Goal: Task Accomplishment & Management: Manage account settings

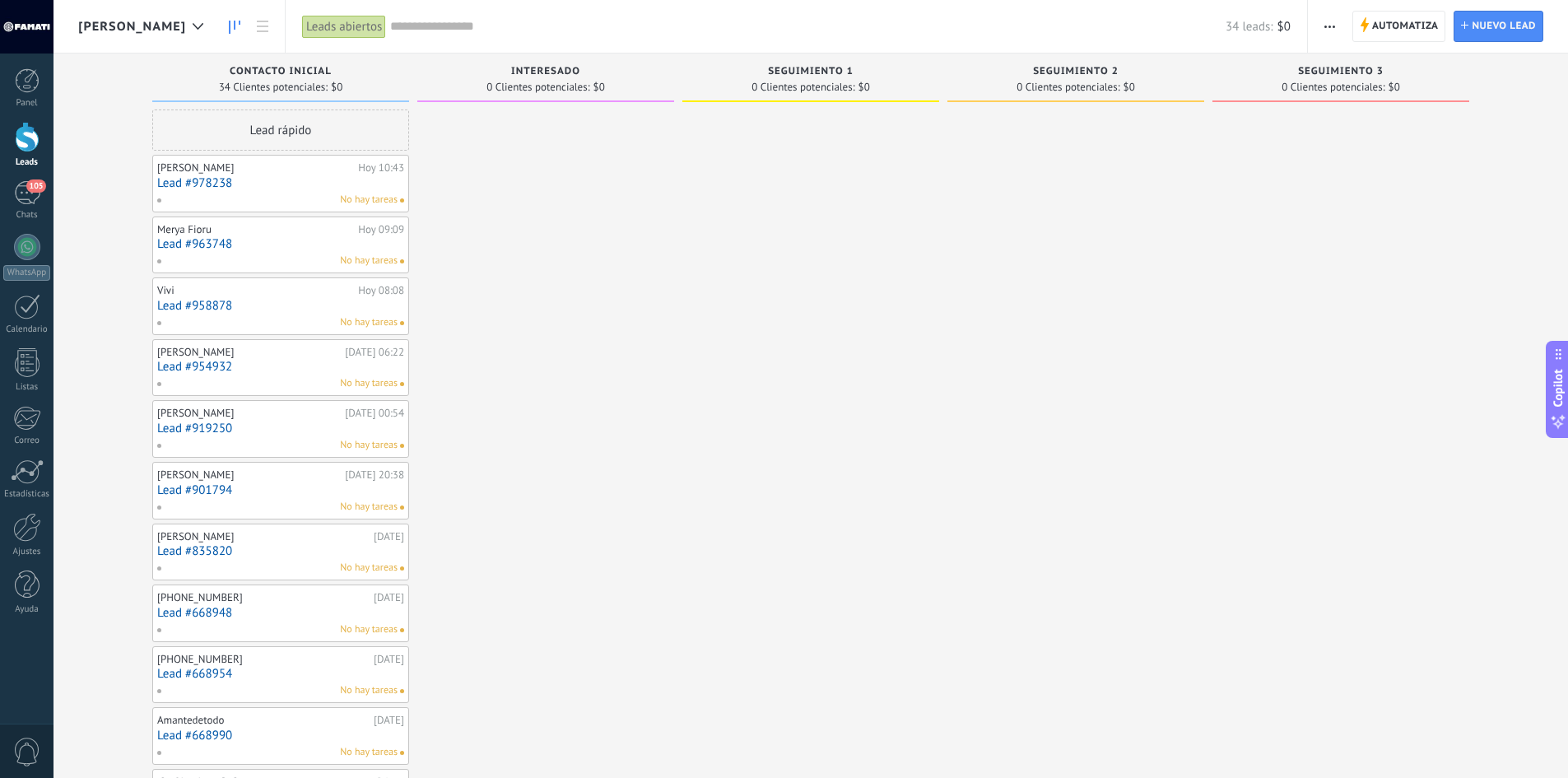
scroll to position [24, 0]
click at [248, 177] on link "Lead #978238" at bounding box center [280, 183] width 246 height 14
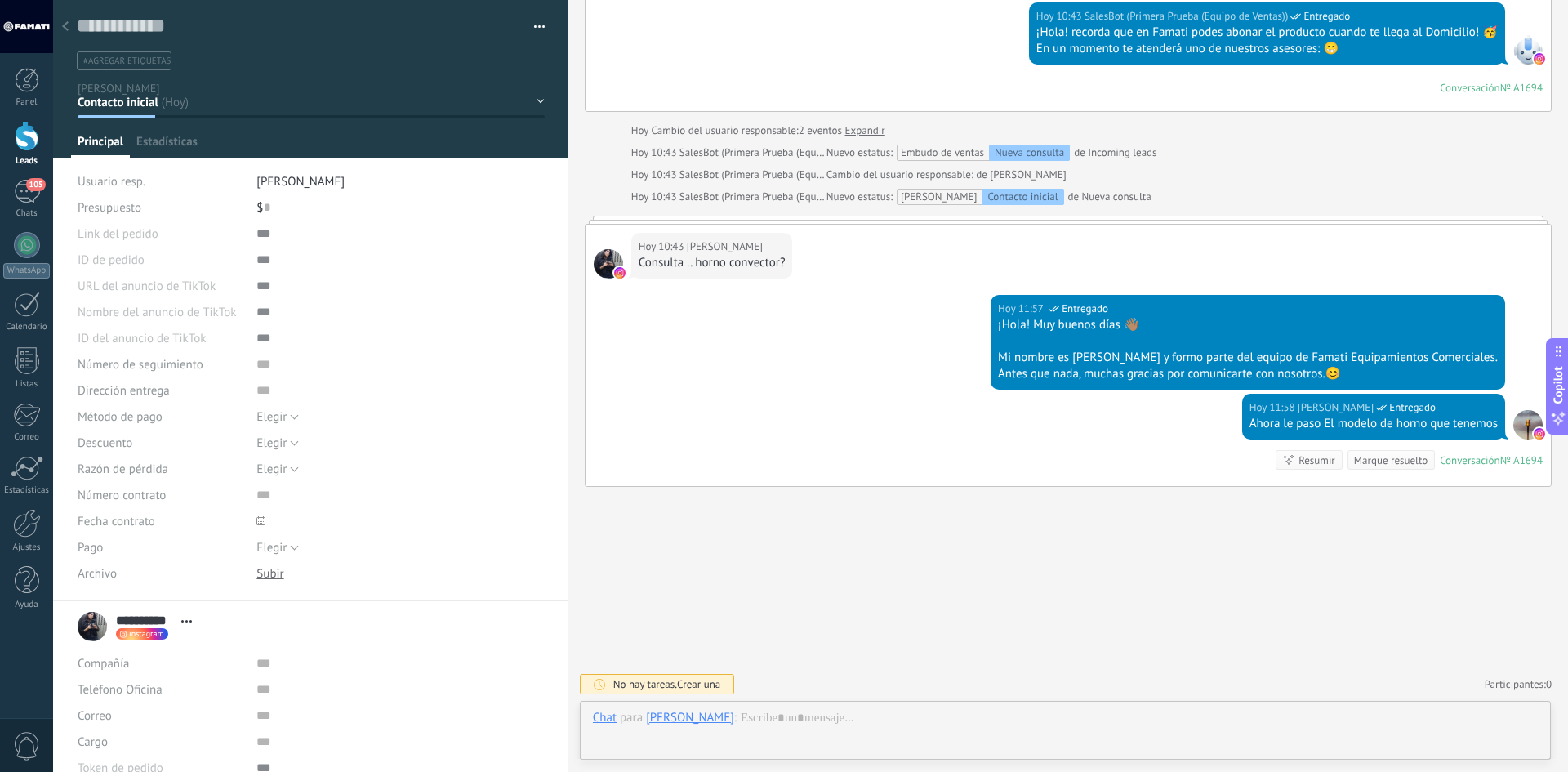
scroll to position [24, 0]
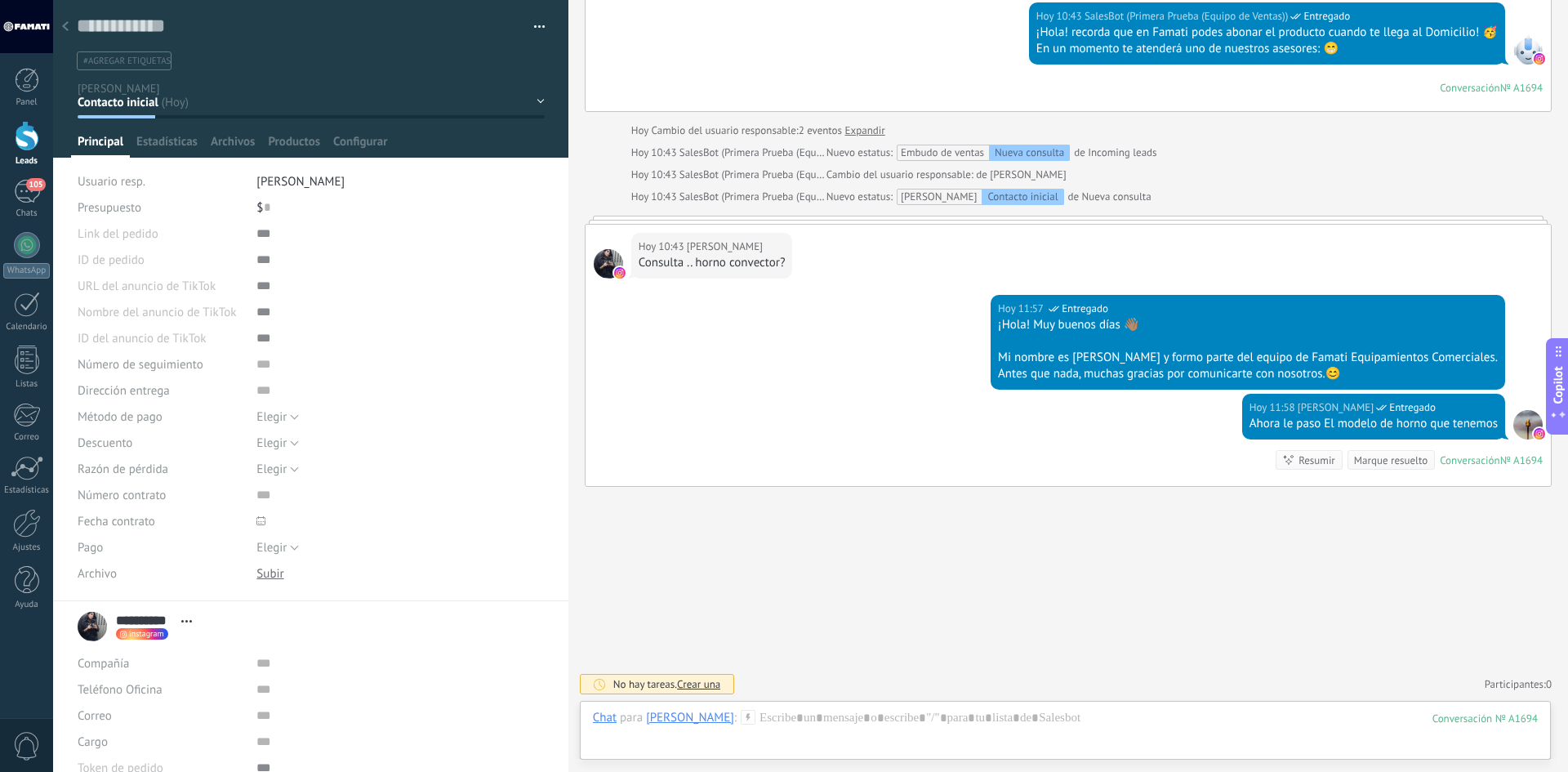
click at [63, 23] on icon at bounding box center [65, 26] width 7 height 10
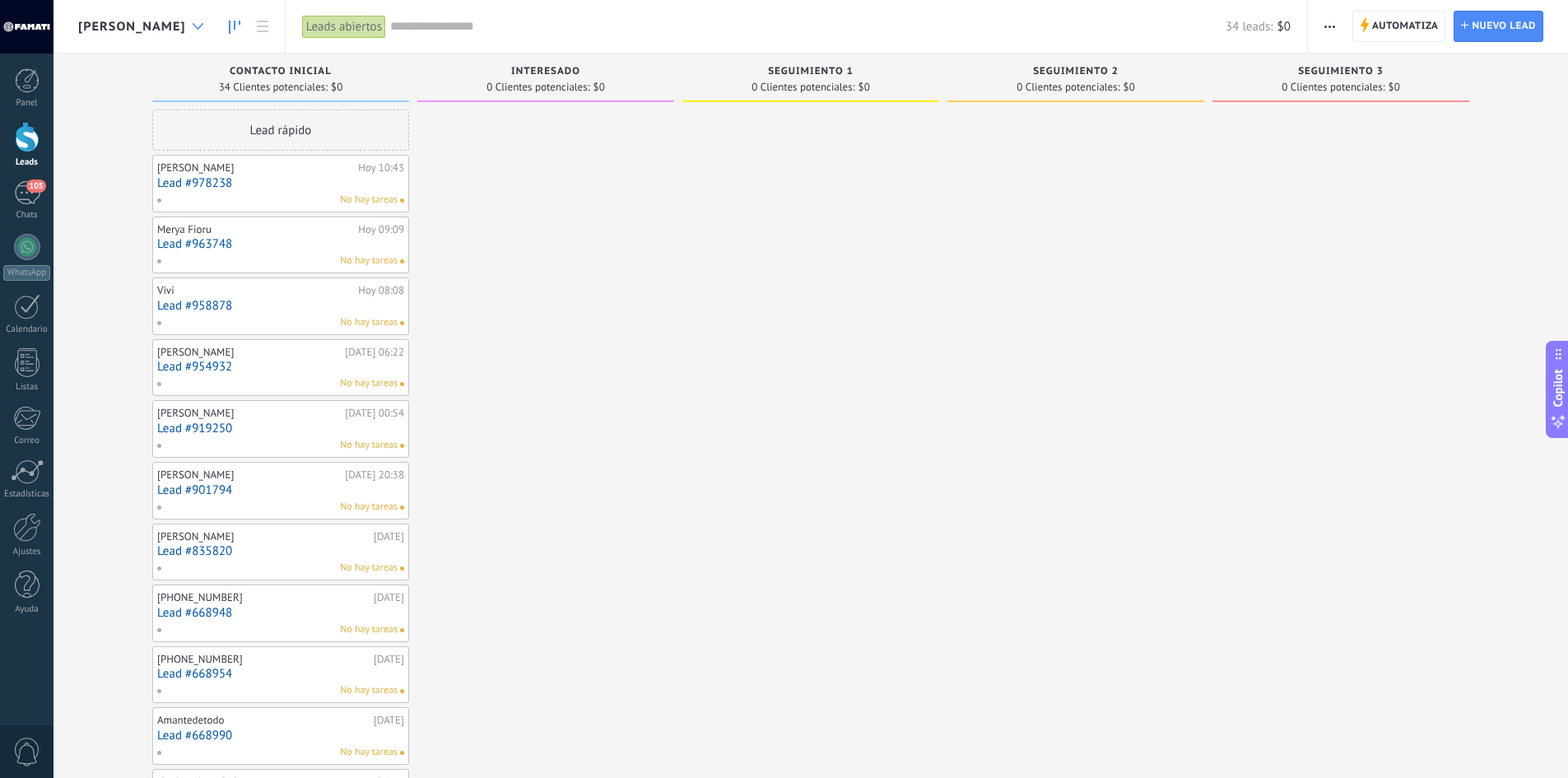
click at [185, 17] on div at bounding box center [198, 26] width 27 height 32
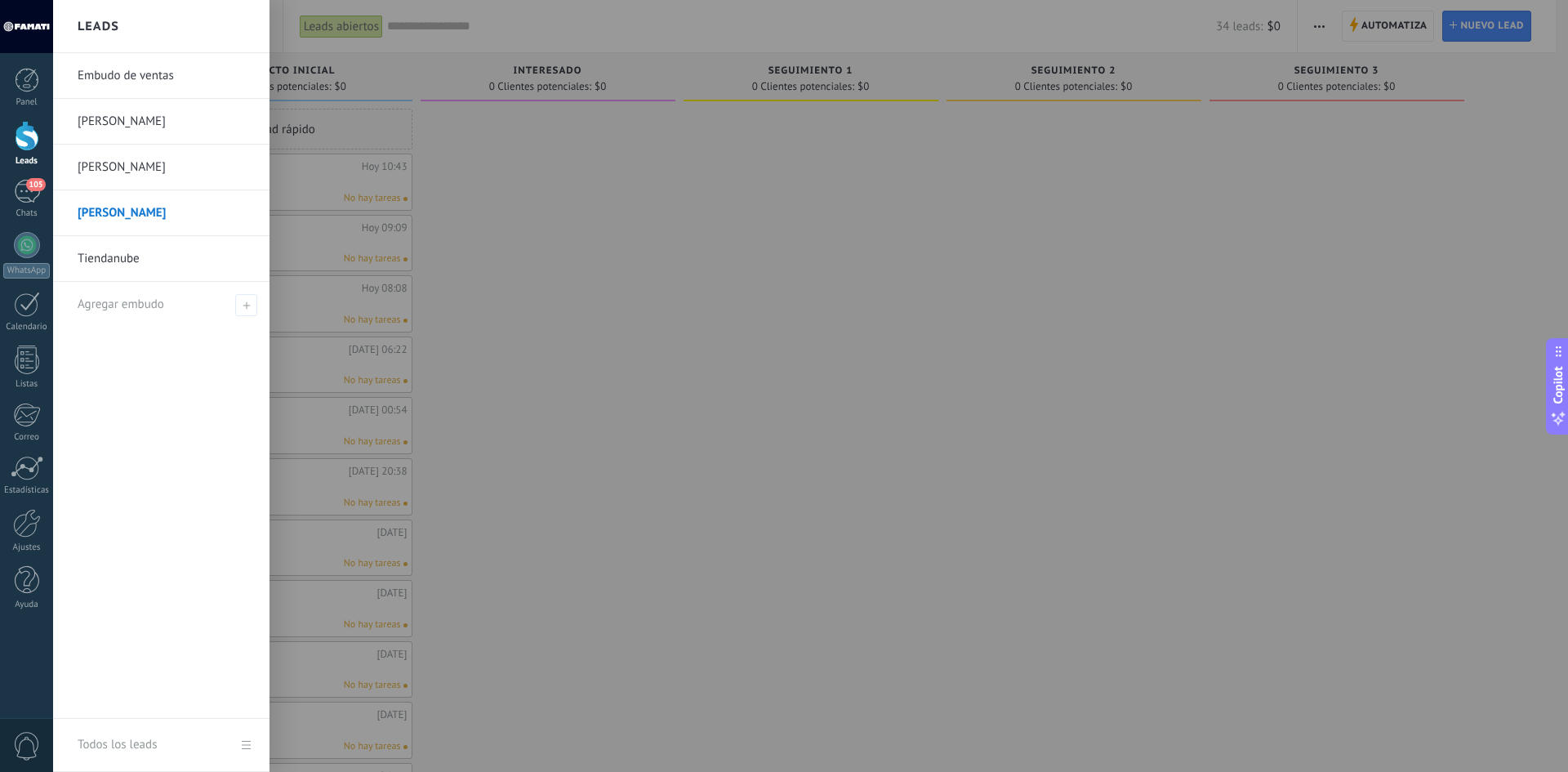
click at [94, 115] on link "[PERSON_NAME]" at bounding box center [165, 121] width 176 height 46
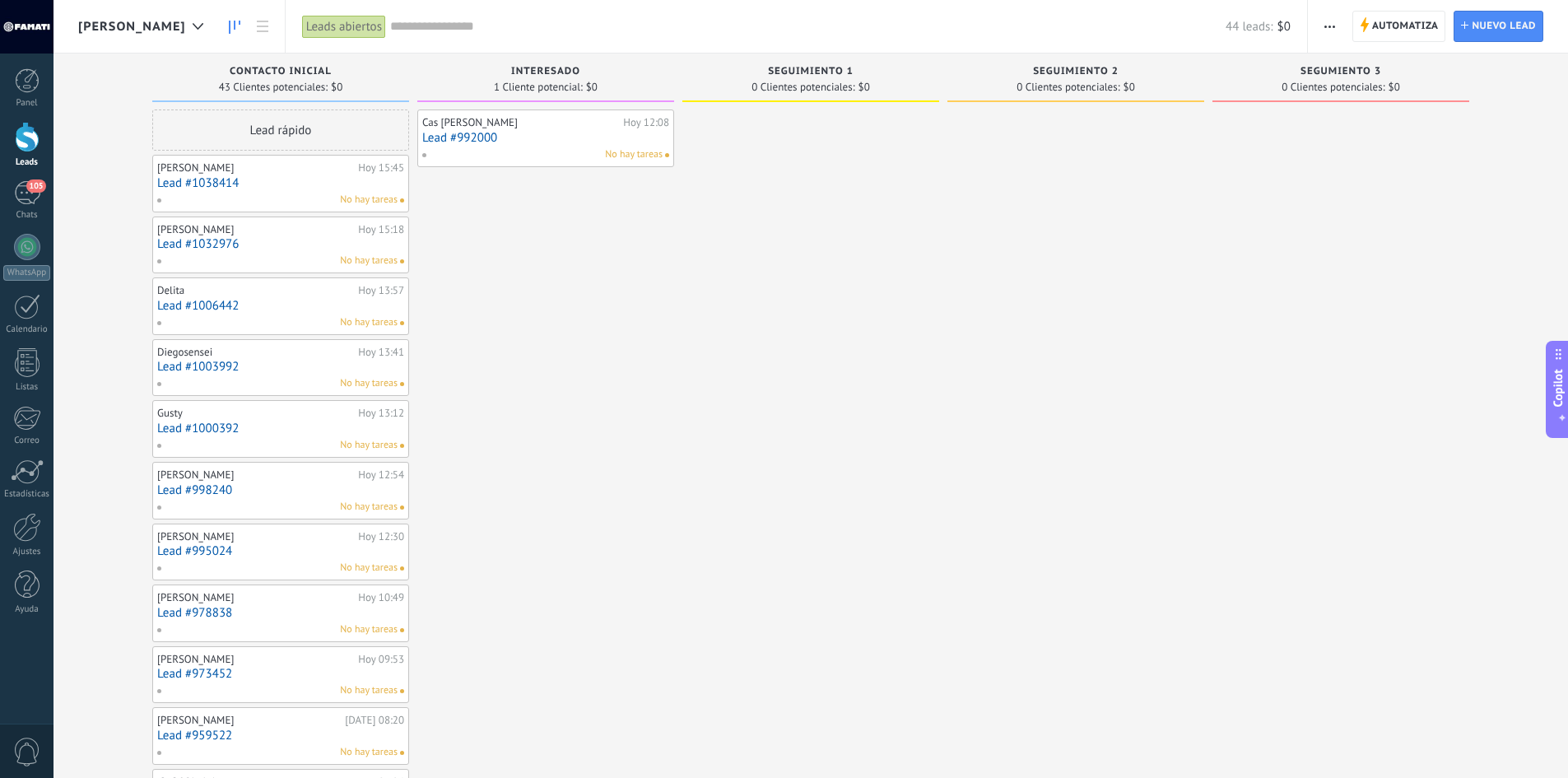
click at [225, 179] on link "Lead #1038414" at bounding box center [280, 183] width 246 height 14
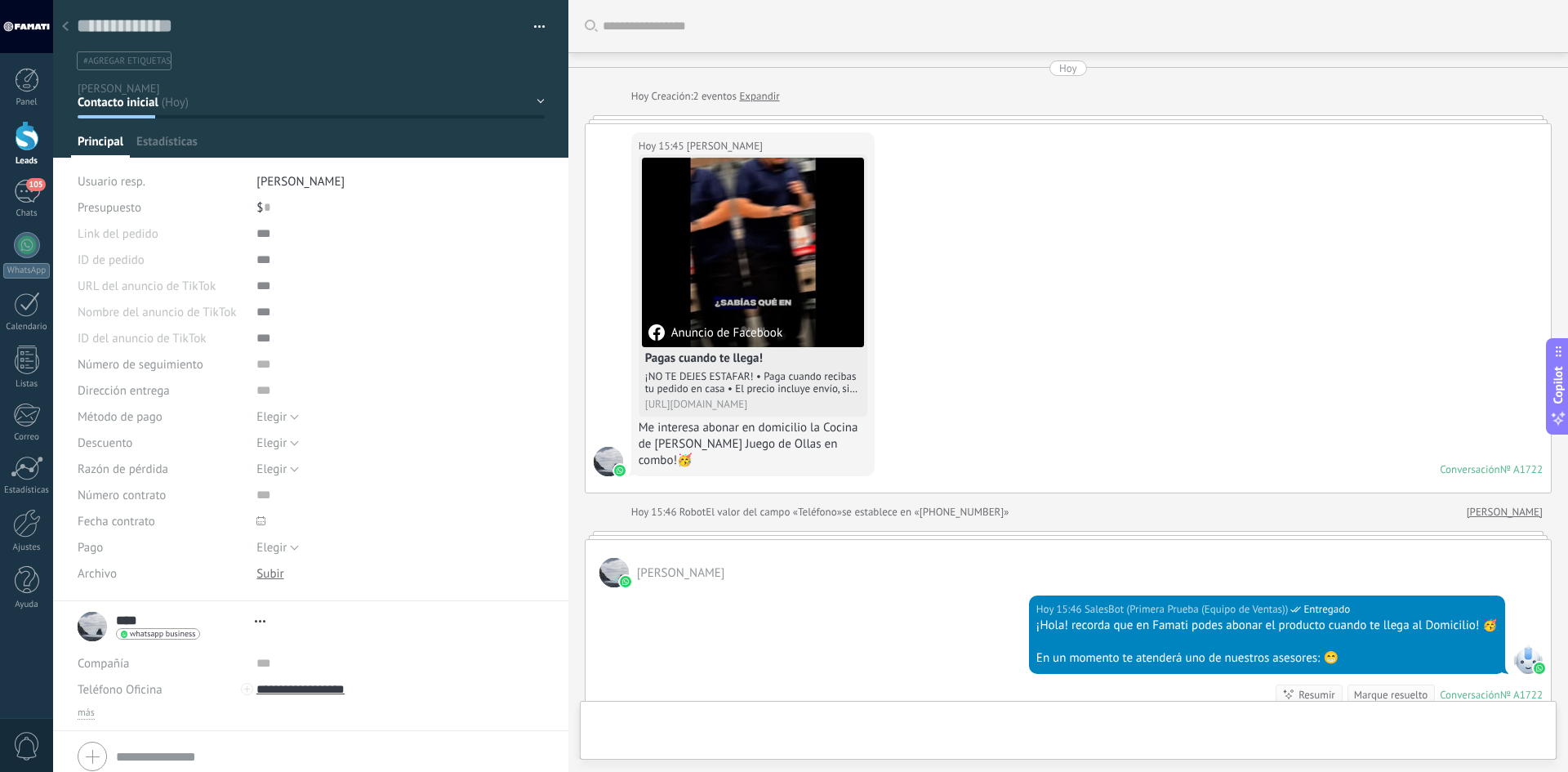
type textarea "**********"
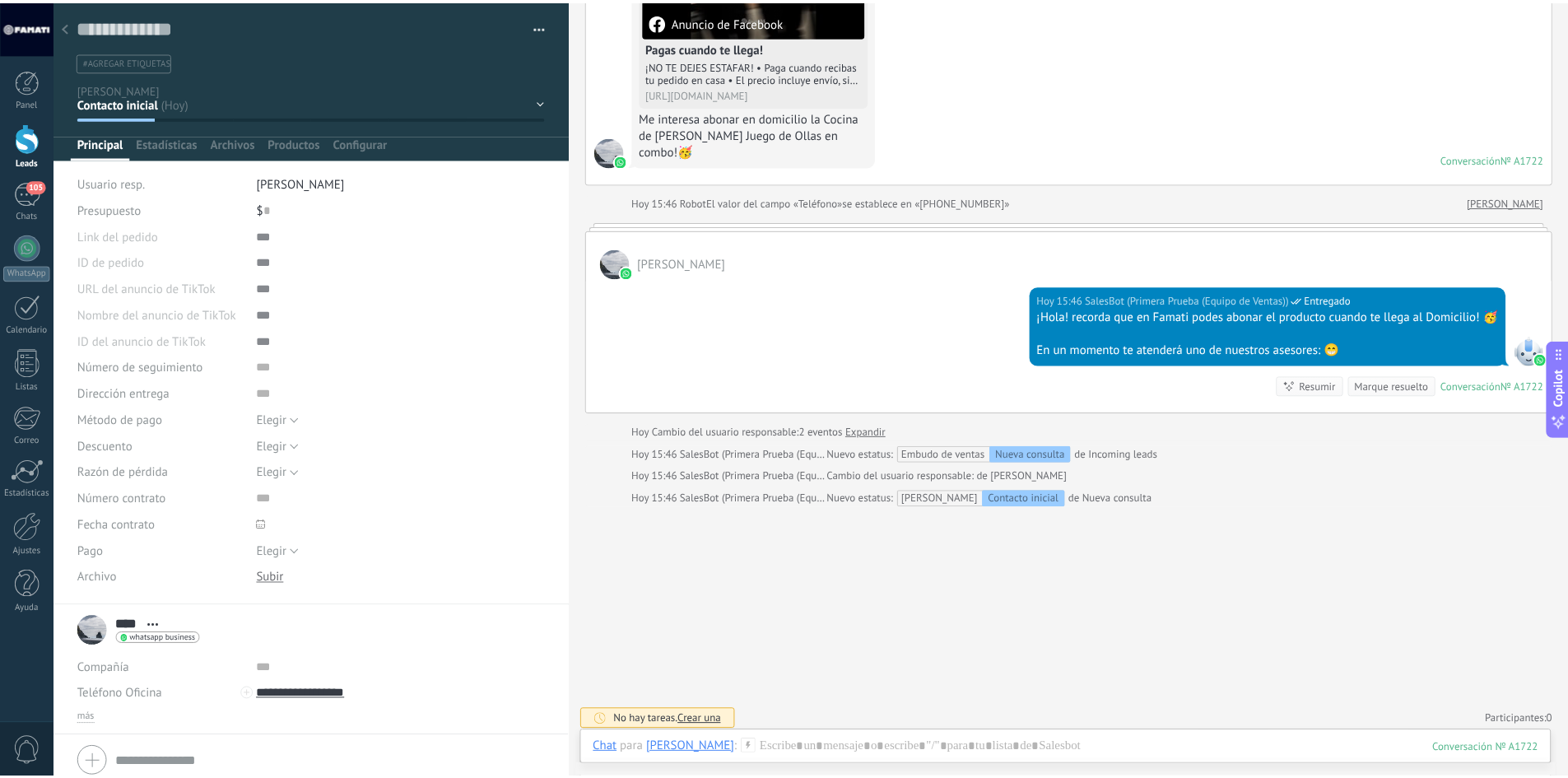
scroll to position [303, 0]
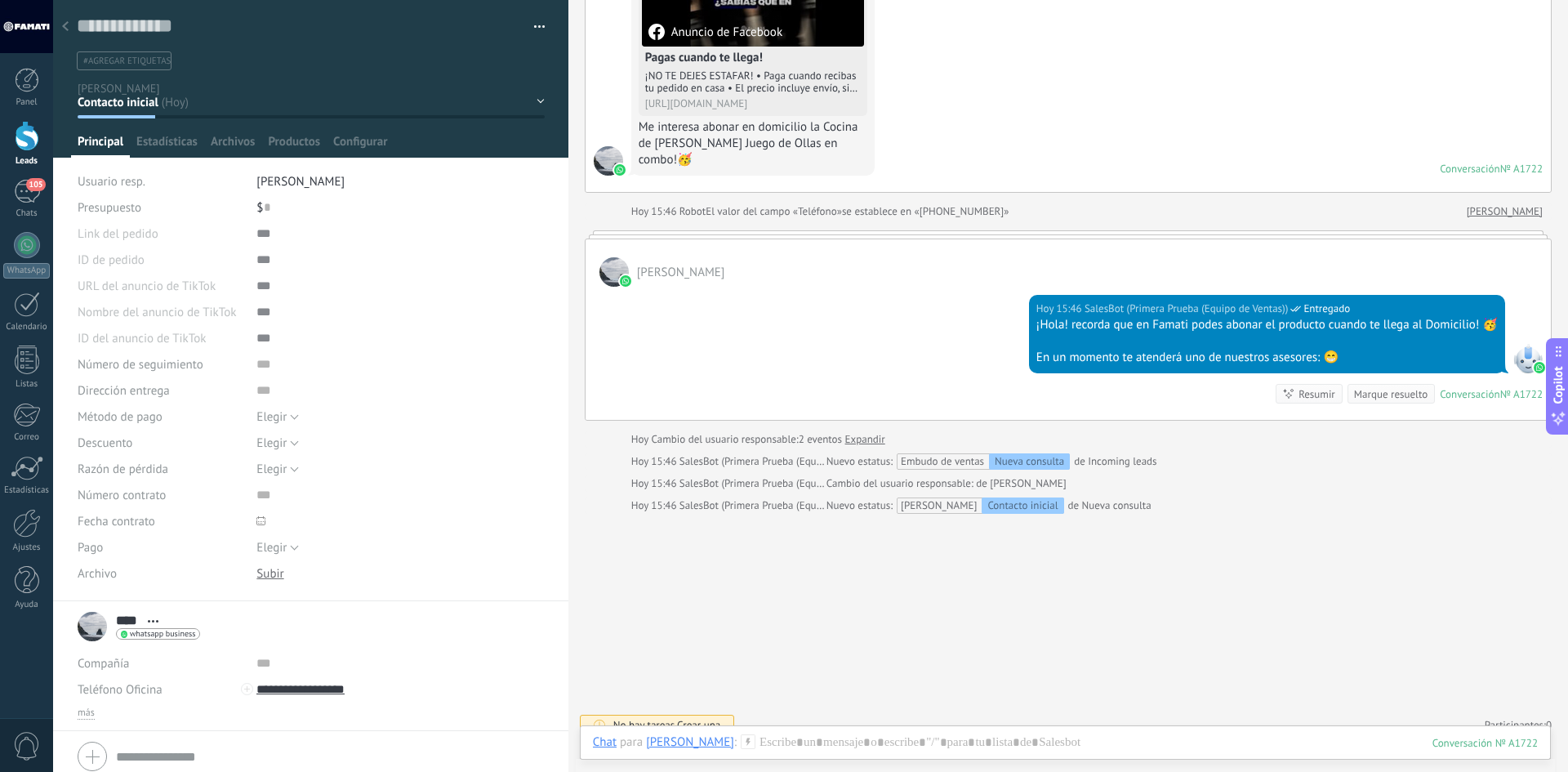
click at [62, 17] on div at bounding box center [65, 27] width 23 height 32
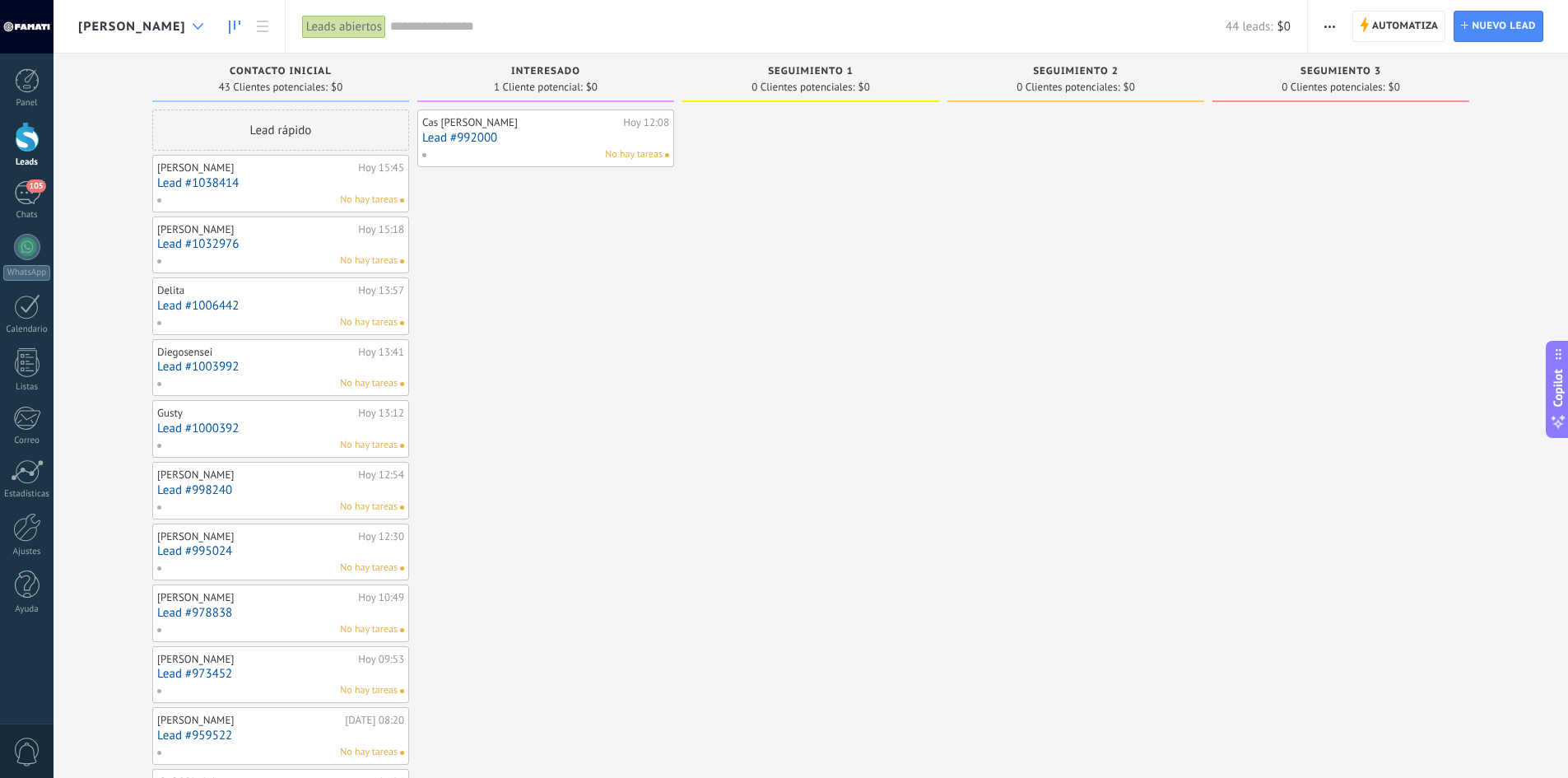
click at [185, 30] on div at bounding box center [198, 26] width 27 height 32
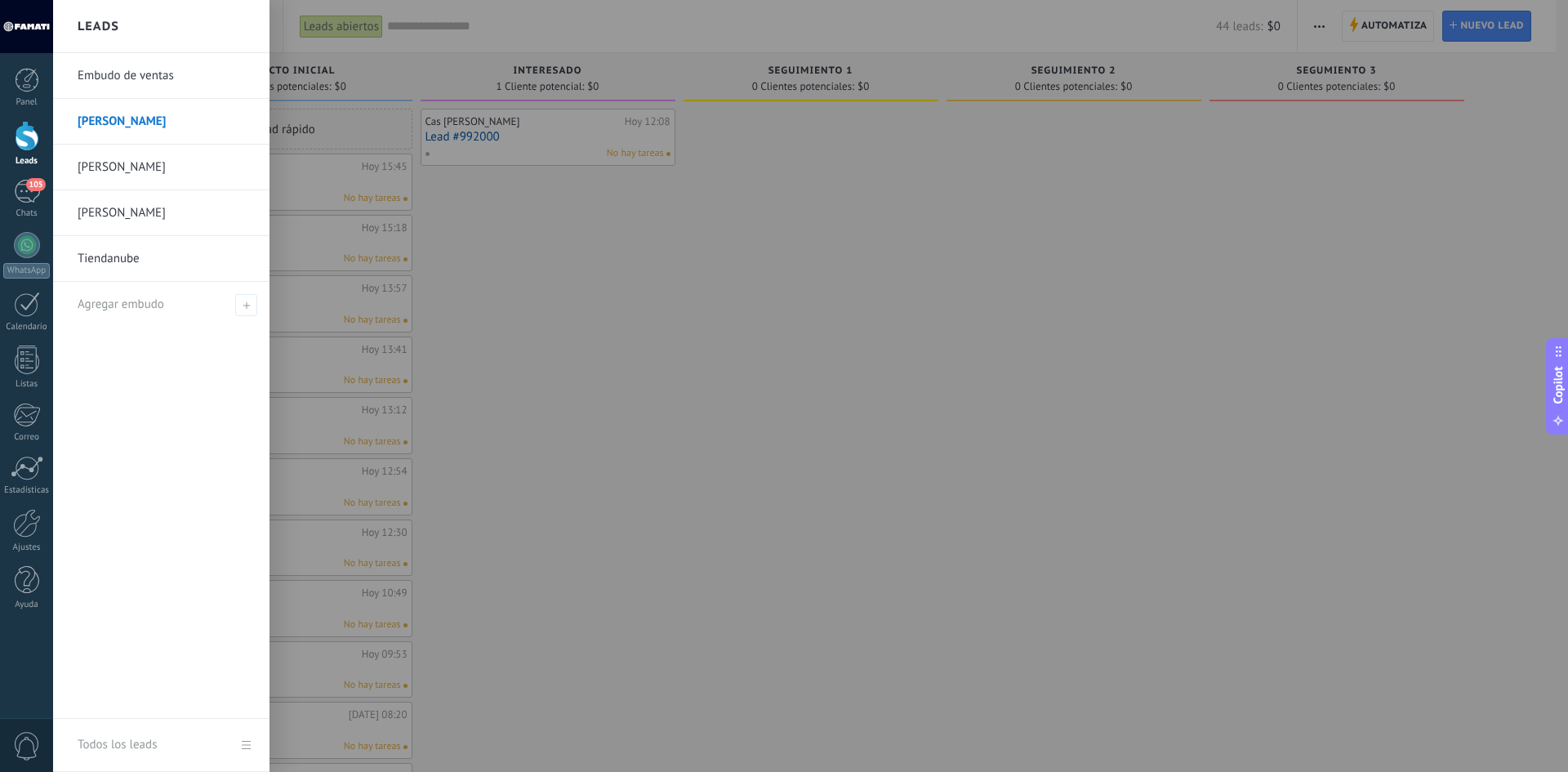
click at [92, 114] on link "[PERSON_NAME]" at bounding box center [165, 121] width 176 height 46
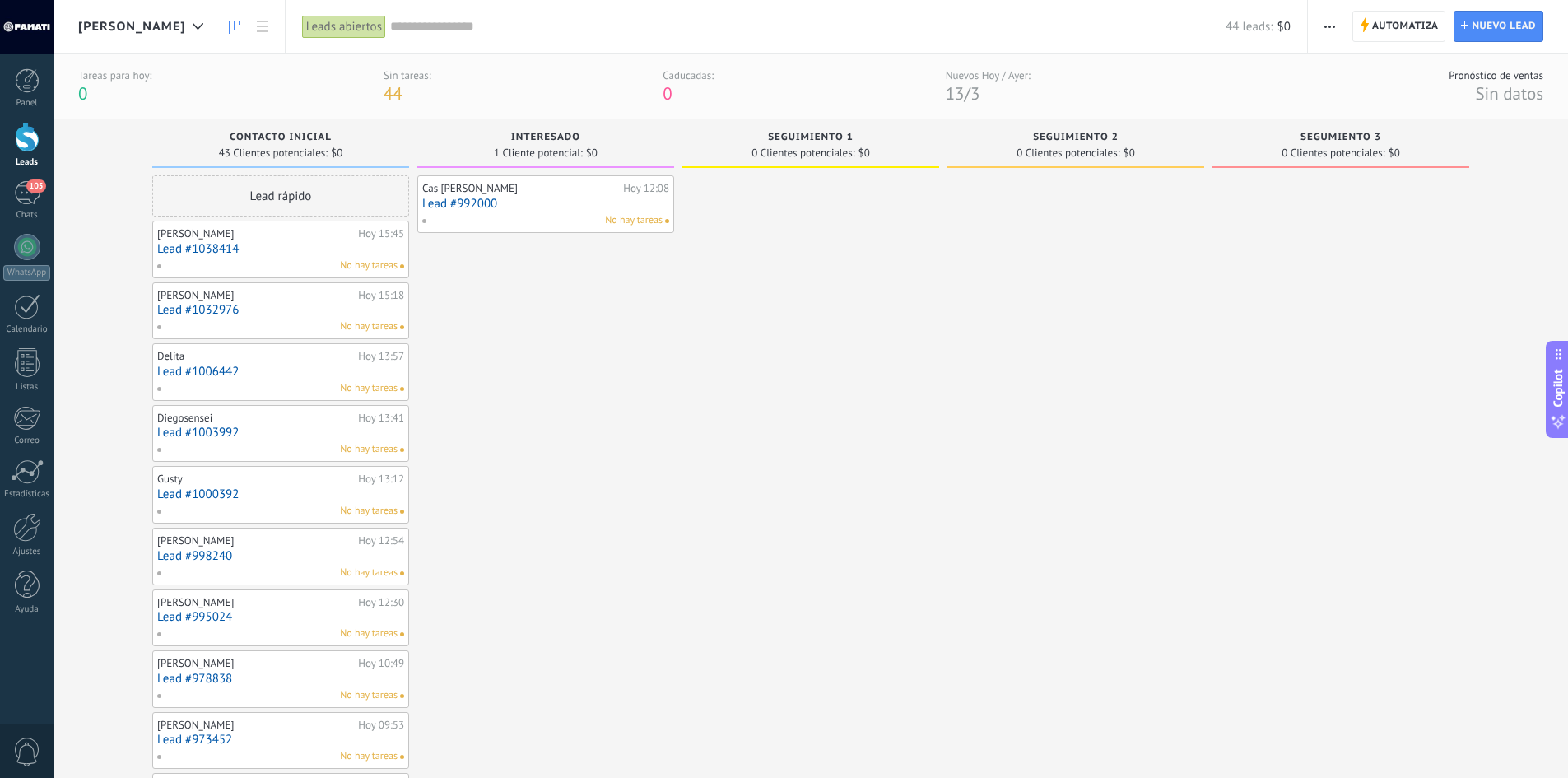
click at [97, 38] on div "[PERSON_NAME]" at bounding box center [144, 26] width 133 height 52
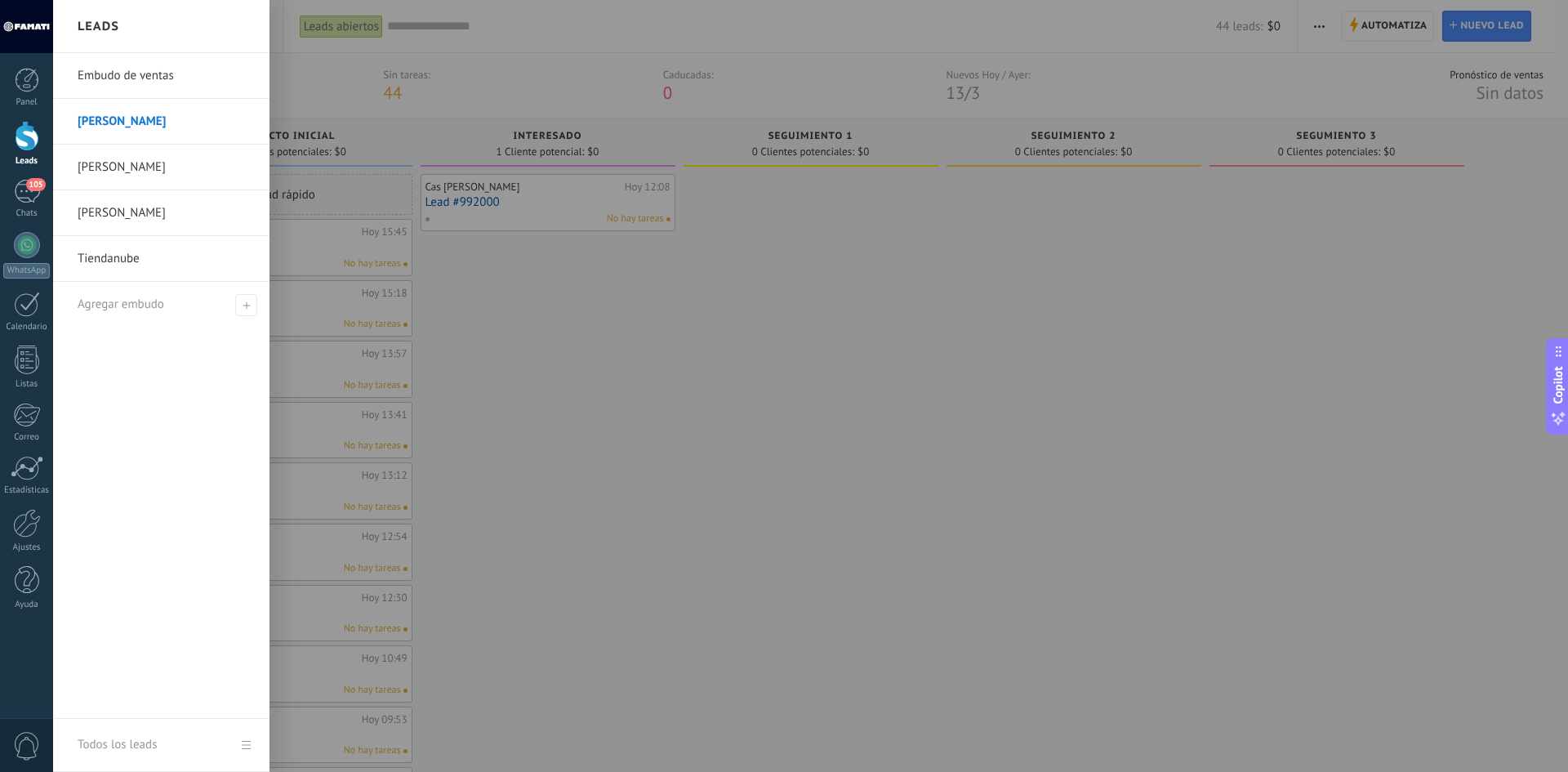
click at [754, 409] on div at bounding box center [837, 386] width 1568 height 772
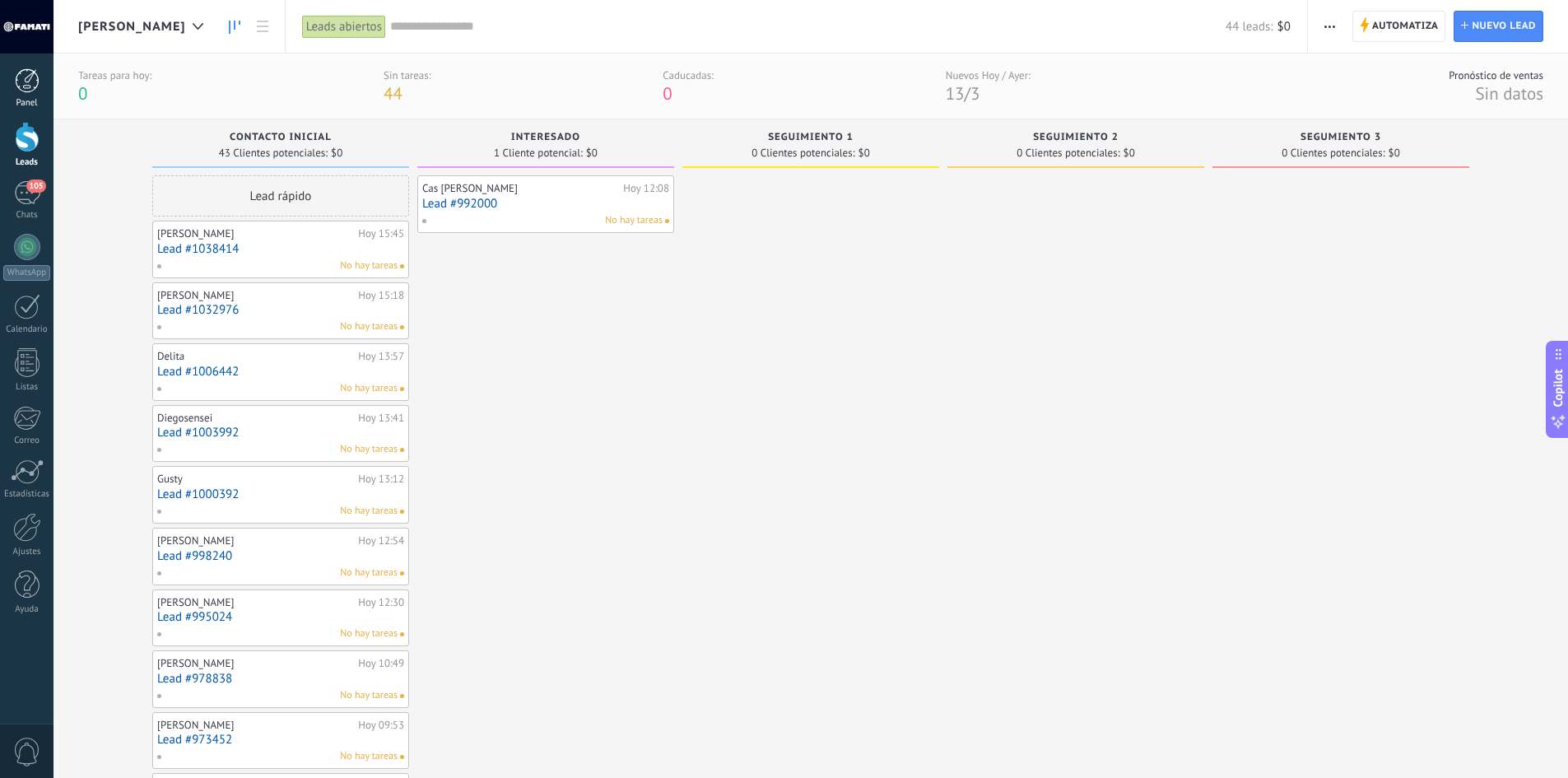
click at [29, 80] on div at bounding box center [27, 81] width 24 height 24
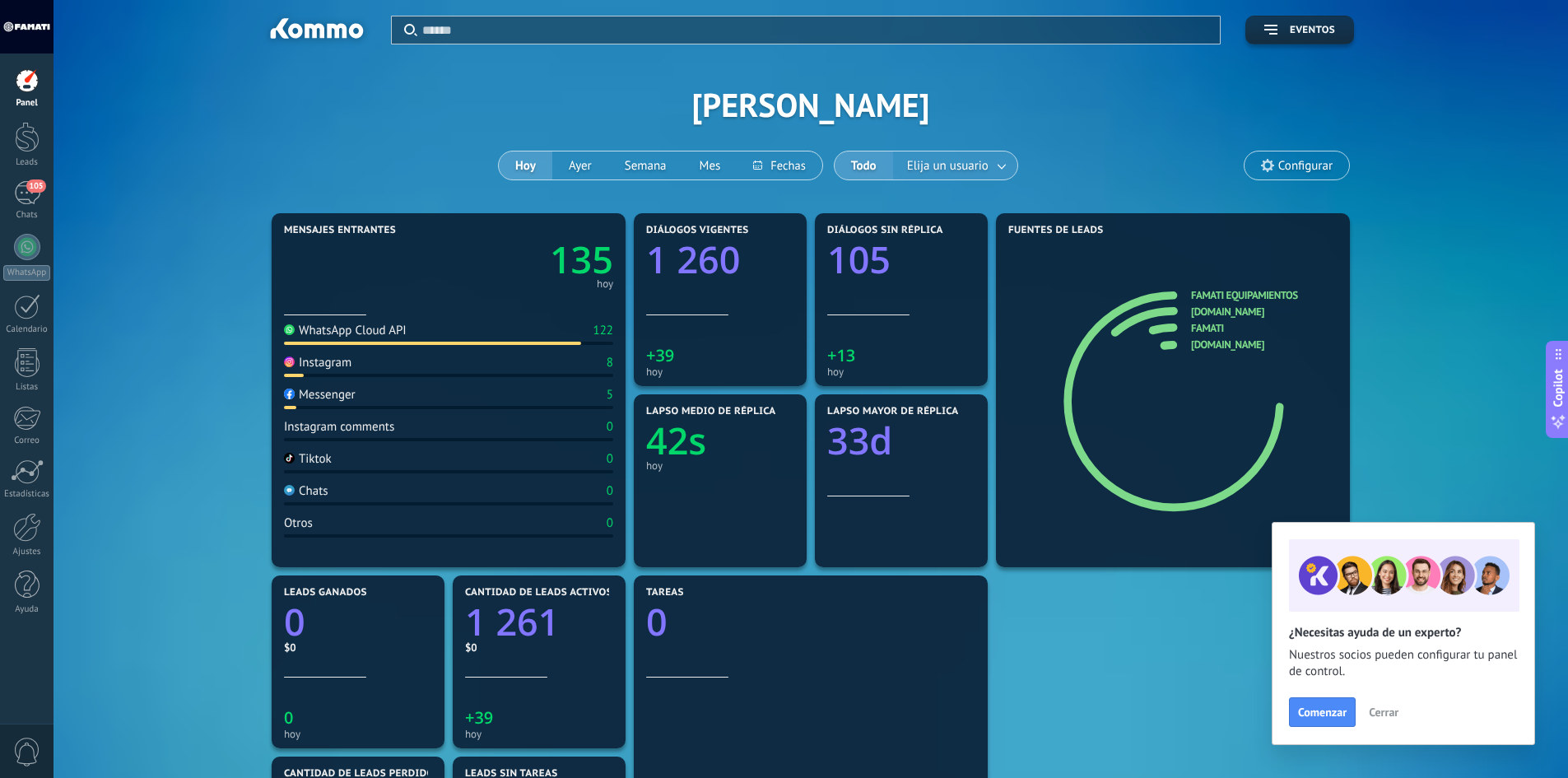
click at [952, 166] on span "Elija un usuario" at bounding box center [948, 166] width 88 height 22
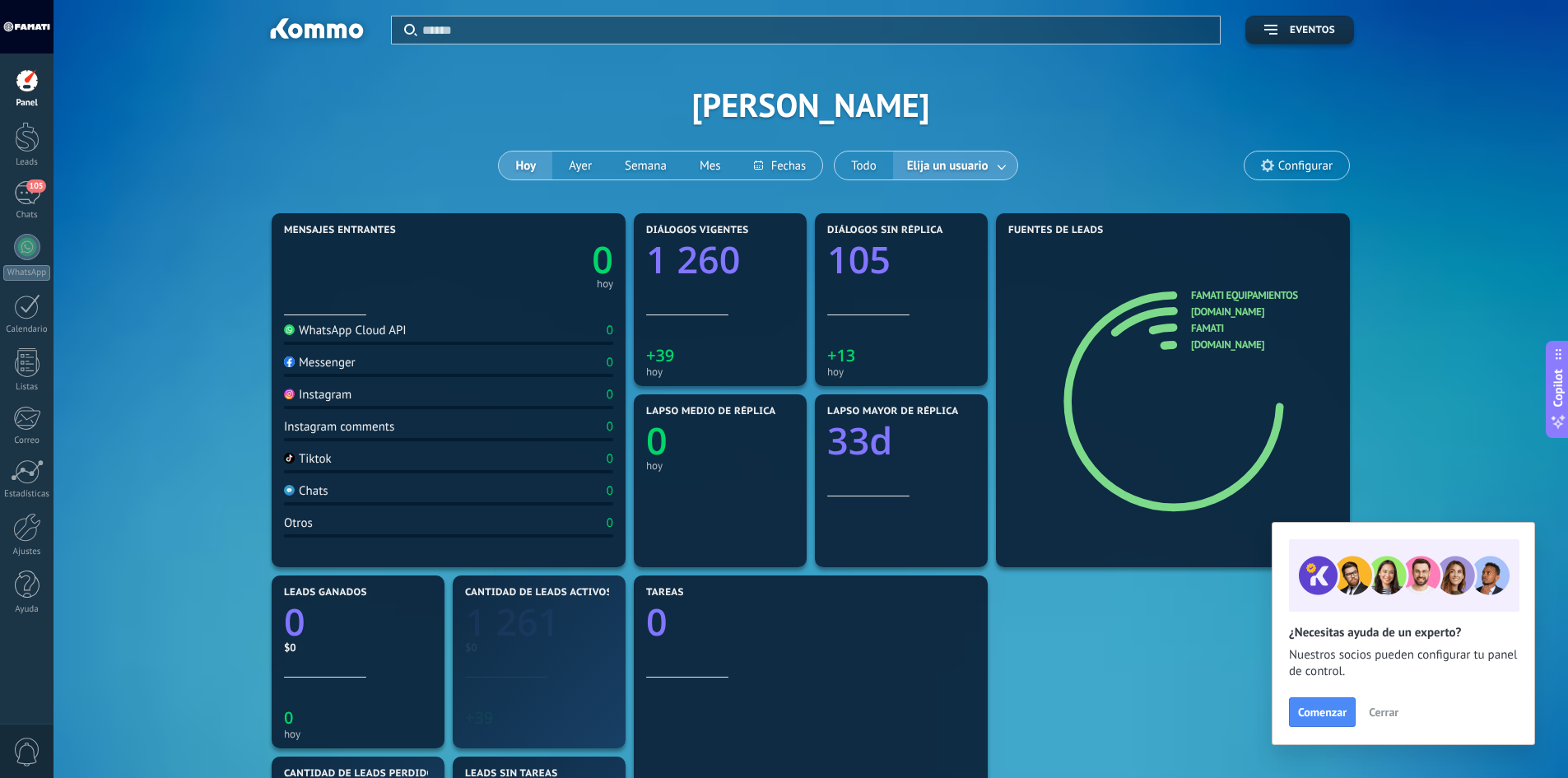
click at [996, 169] on link at bounding box center [1003, 165] width 30 height 27
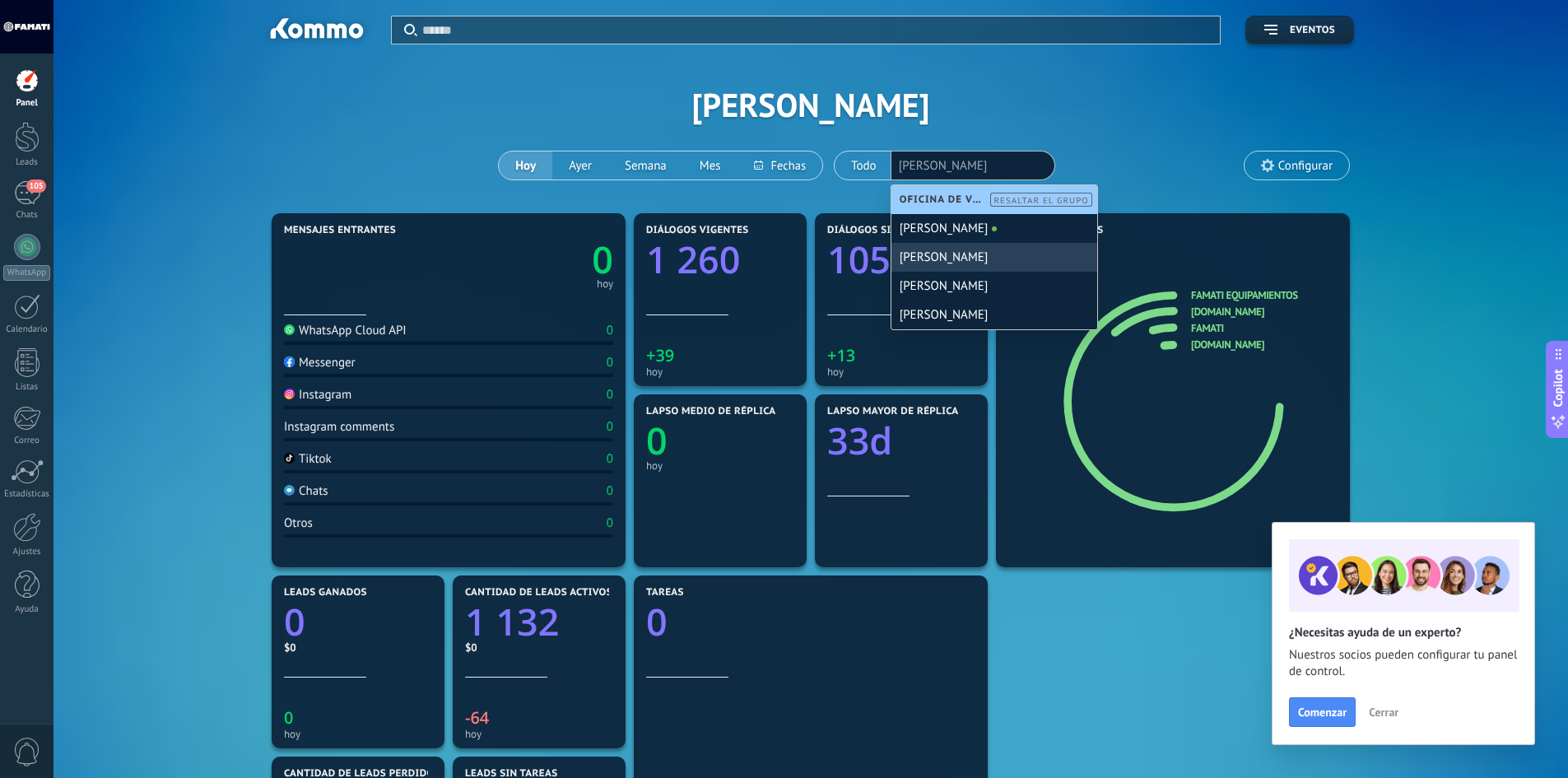
click at [947, 251] on div "[PERSON_NAME]" at bounding box center [994, 257] width 206 height 29
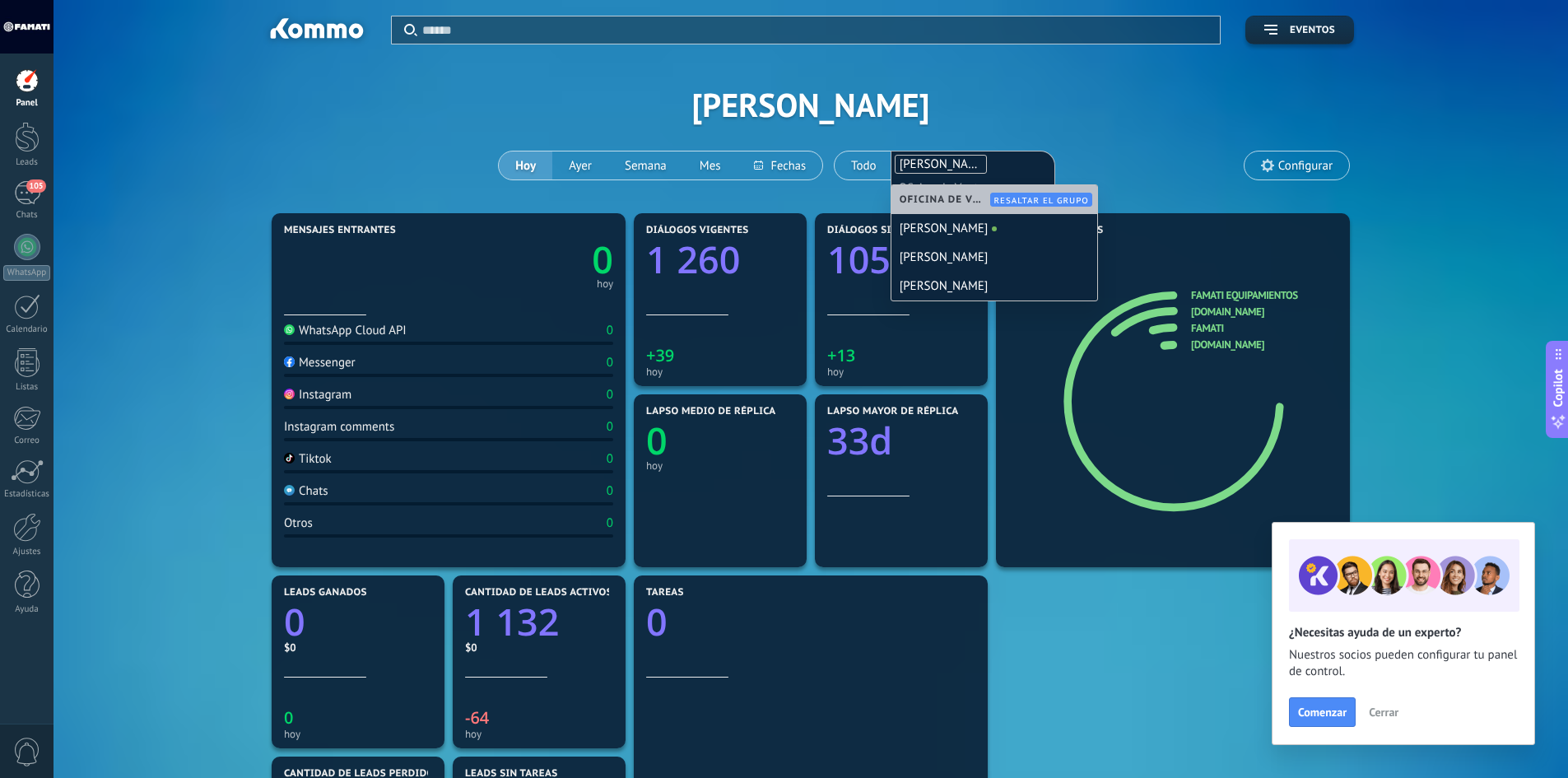
click at [1054, 114] on div "Aplicar Eventos [PERSON_NAME][DATE] [DATE] Semana Mes Todo Elija un usuario [PE…" at bounding box center [810, 104] width 1465 height 209
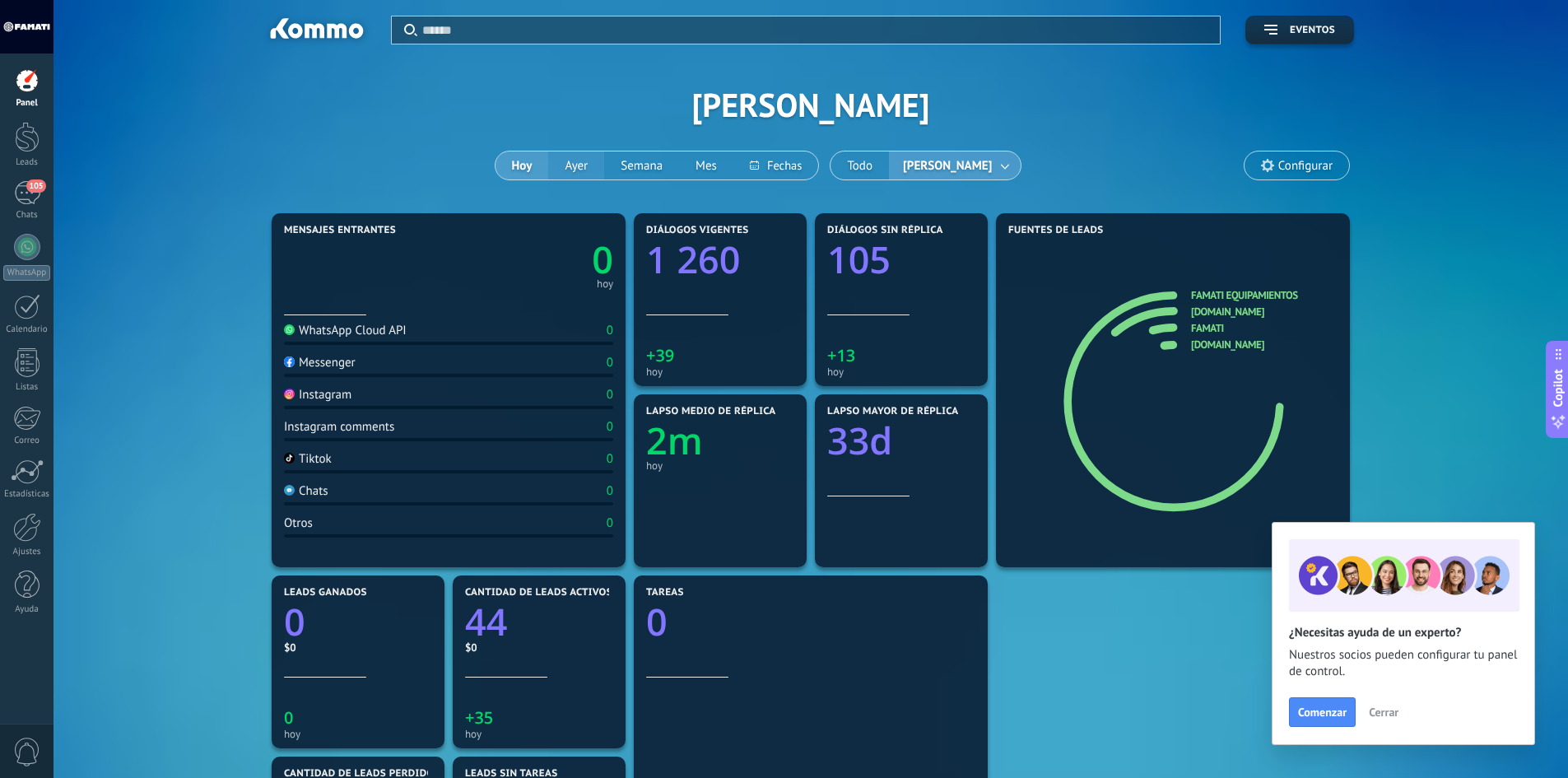
click at [603, 170] on button "Ayer" at bounding box center [576, 166] width 56 height 28
click at [548, 171] on button "Hoy" at bounding box center [521, 166] width 53 height 28
click at [991, 160] on link at bounding box center [1006, 165] width 30 height 27
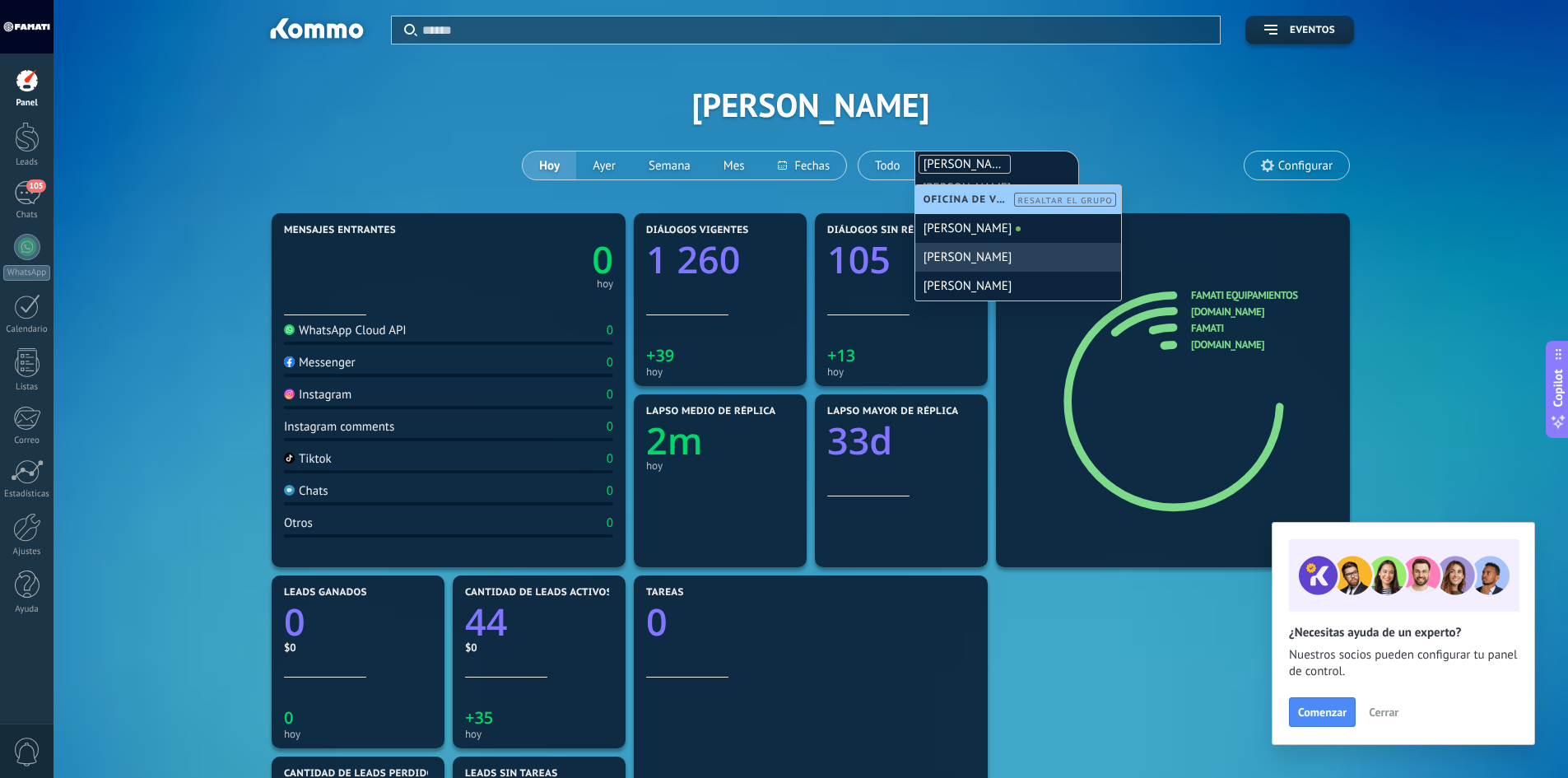
click at [964, 259] on div "[PERSON_NAME]" at bounding box center [1019, 257] width 206 height 29
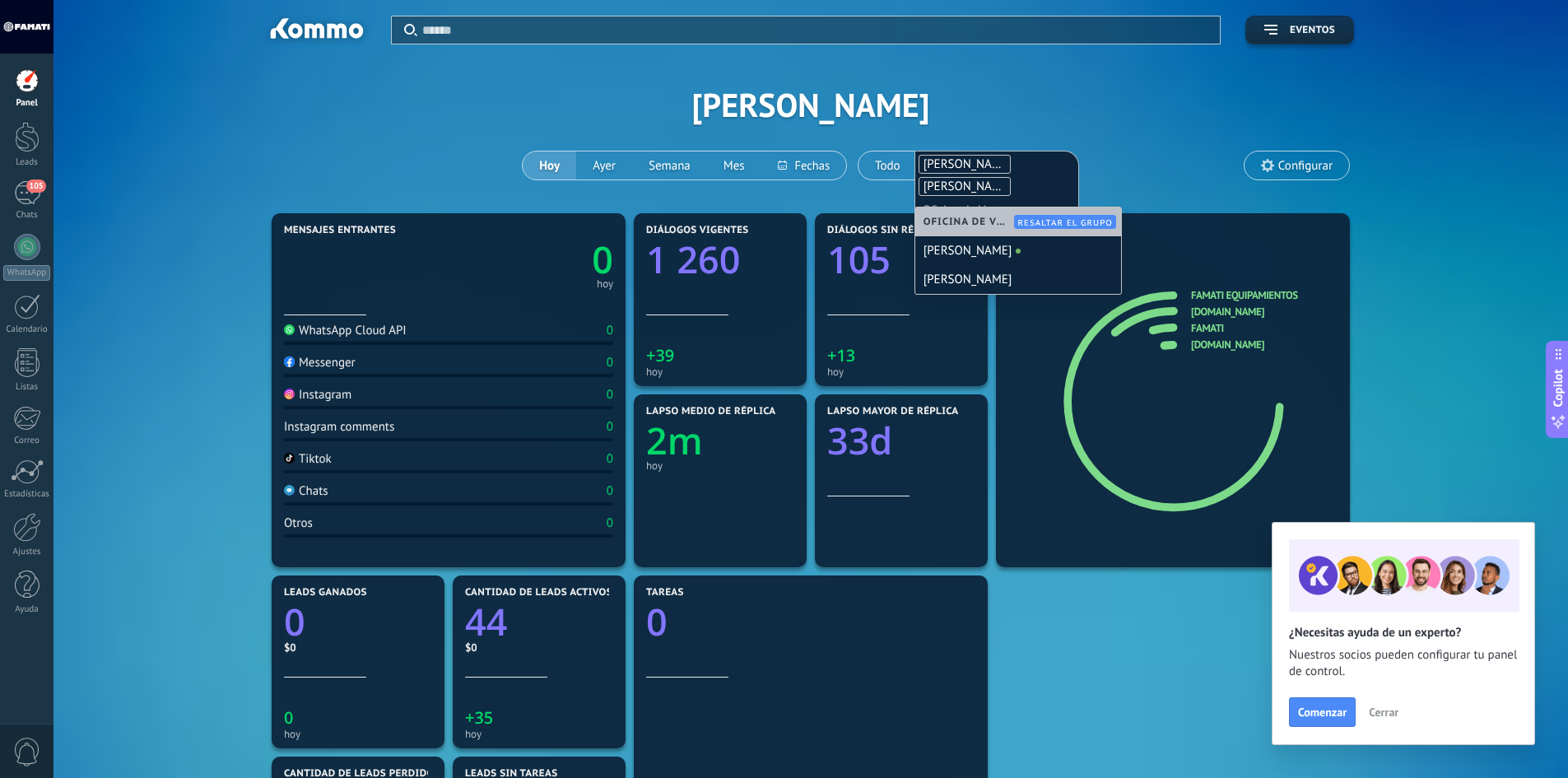
click at [955, 166] on span "[PERSON_NAME]" at bounding box center [967, 164] width 89 height 16
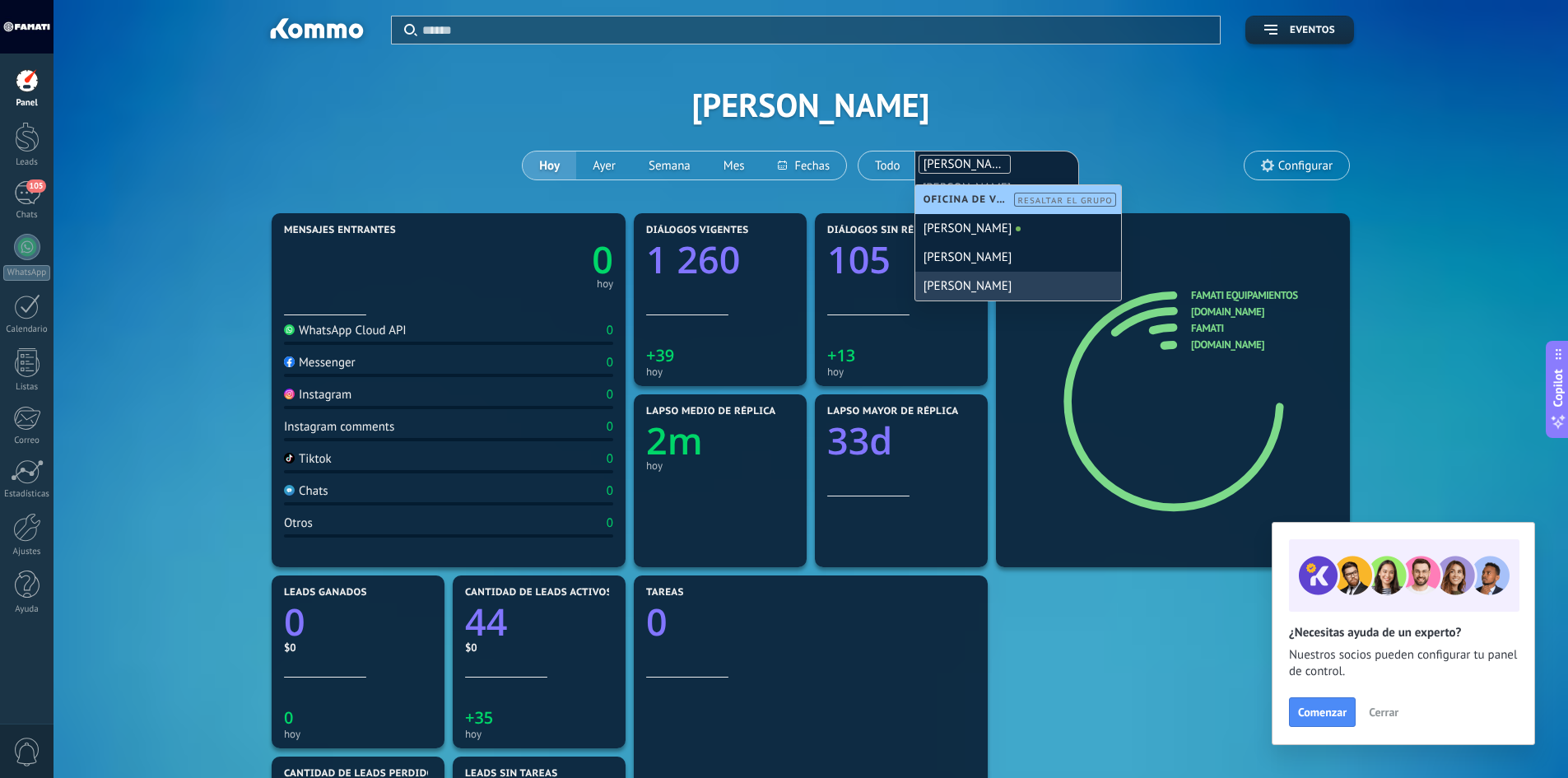
click at [1064, 667] on div "Mensajes entrantes 0 [DATE] WhatsApp Cloud API 0 Messenger 0 Instagram 0 Instag…" at bounding box center [810, 662] width 1086 height 905
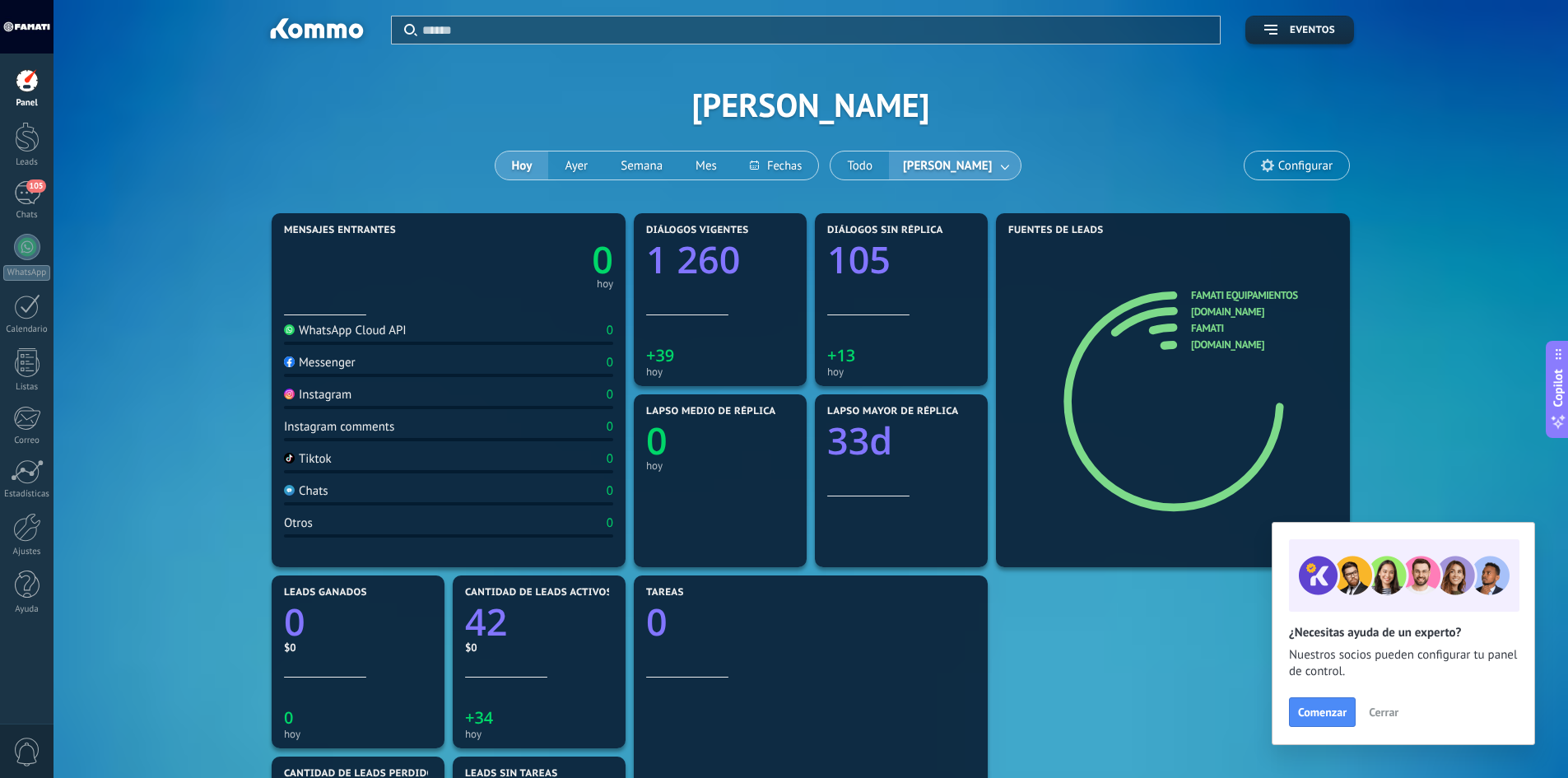
click at [991, 161] on link at bounding box center [1006, 165] width 30 height 27
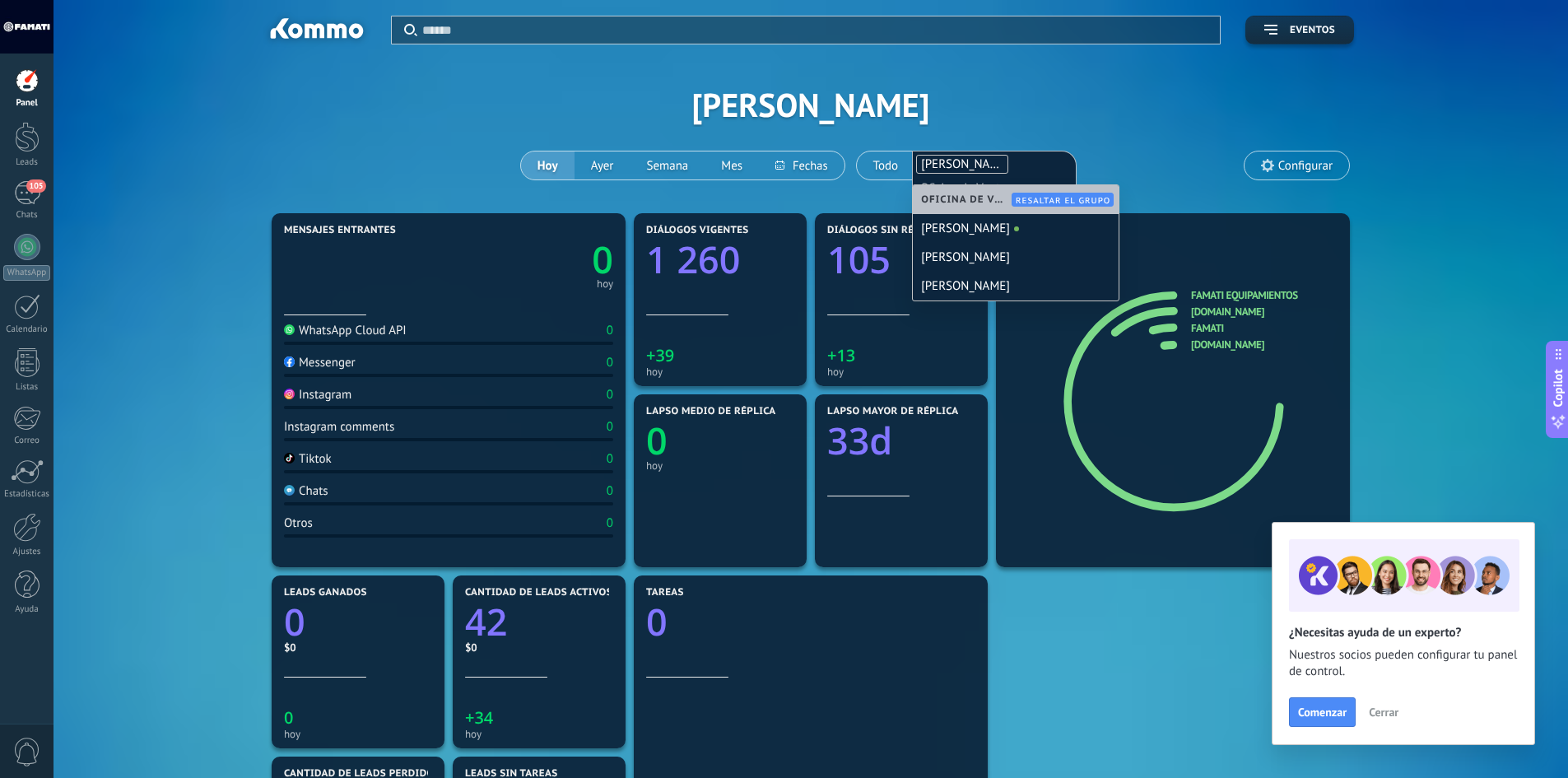
click at [984, 200] on span "Oficina de Venta" at bounding box center [968, 199] width 95 height 12
click at [1086, 586] on div "Mensajes entrantes 0 [DATE] WhatsApp Cloud API 0 Messenger 0 Instagram 0 Instag…" at bounding box center [810, 662] width 1086 height 905
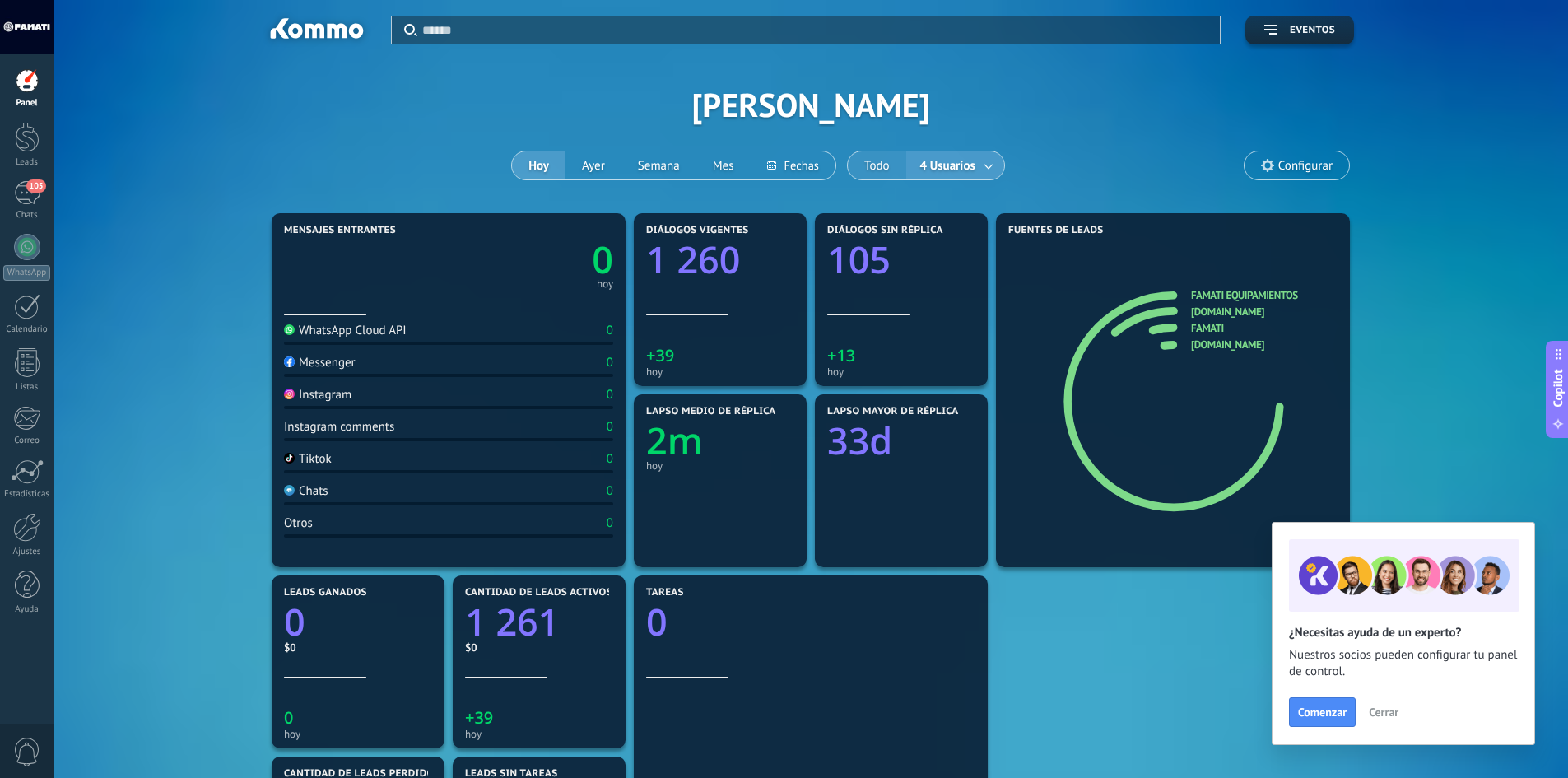
click at [870, 153] on button "Todo" at bounding box center [877, 166] width 58 height 28
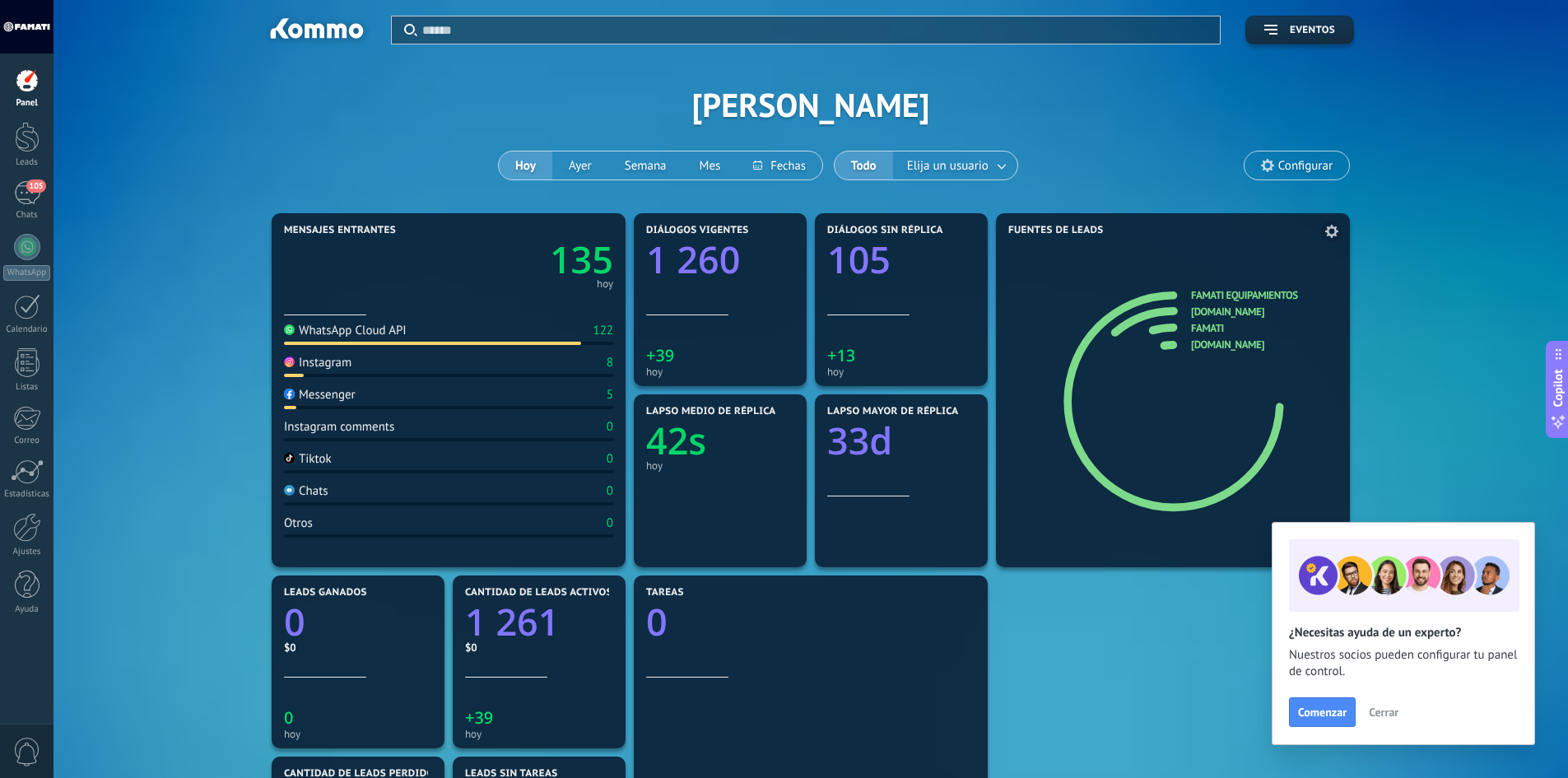
click at [1224, 341] on link "[DOMAIN_NAME]" at bounding box center [1228, 344] width 73 height 14
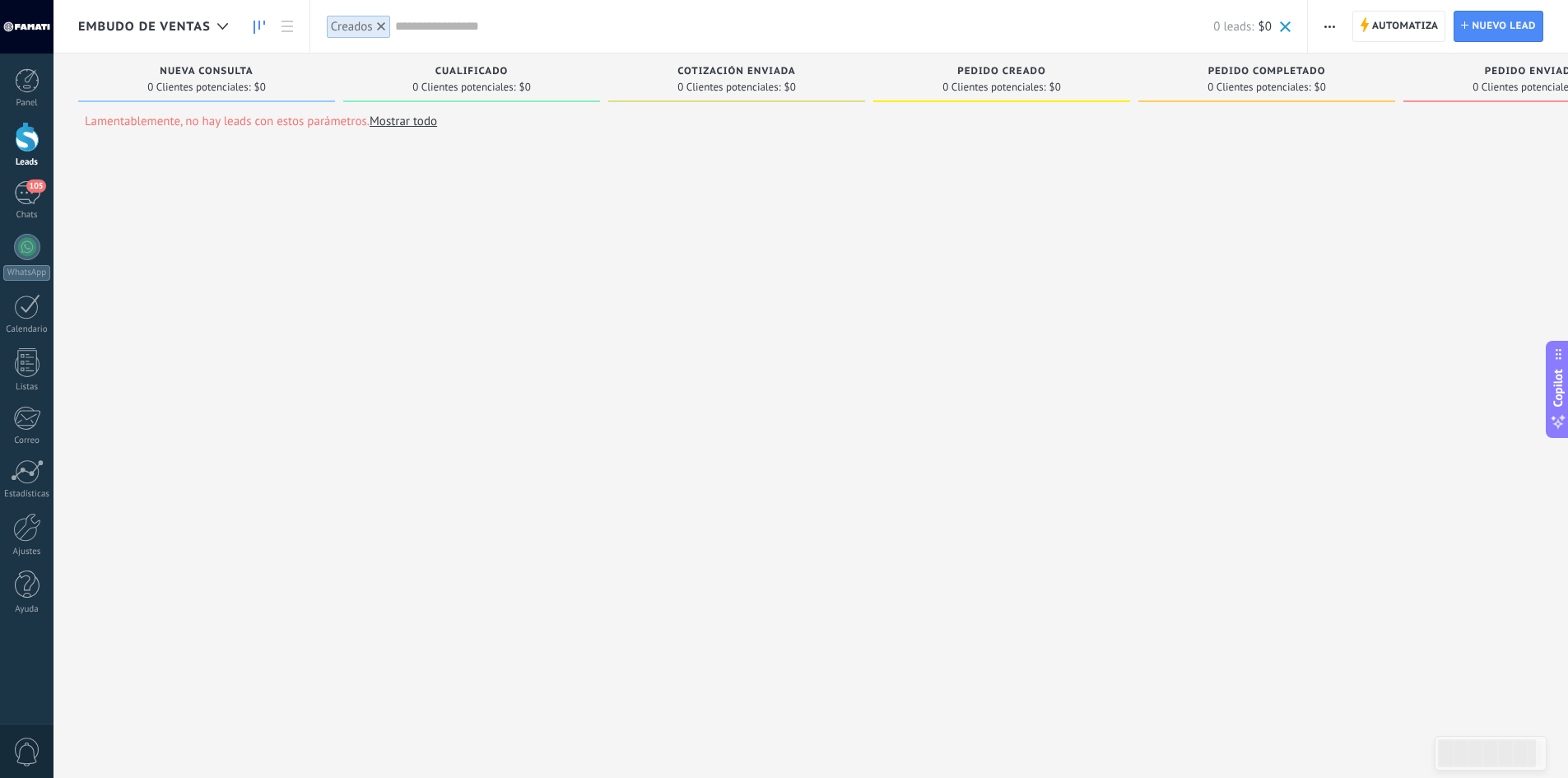
click at [379, 16] on div "Creados" at bounding box center [359, 26] width 64 height 23
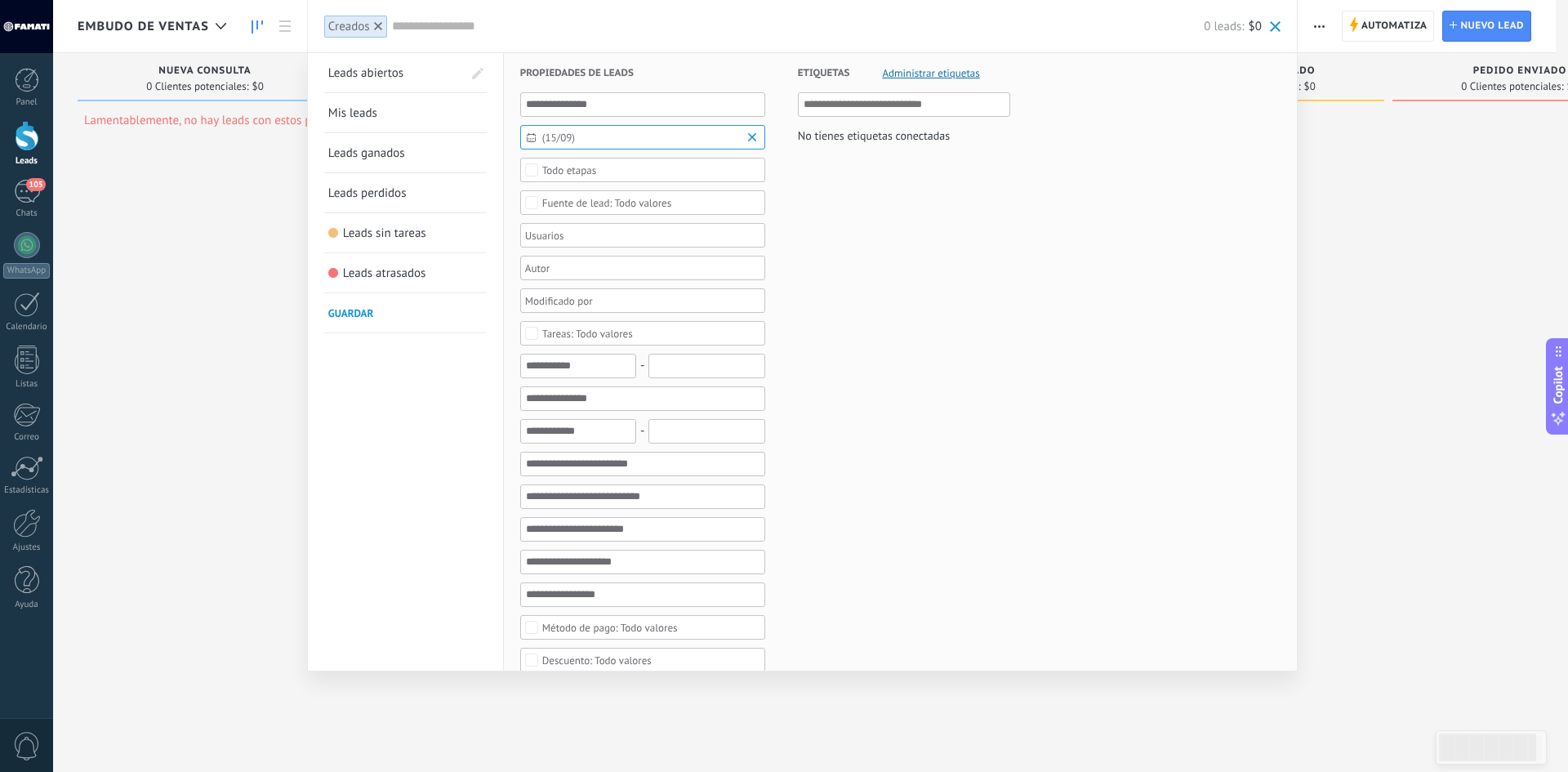
click at [382, 24] on div at bounding box center [379, 26] width 15 height 15
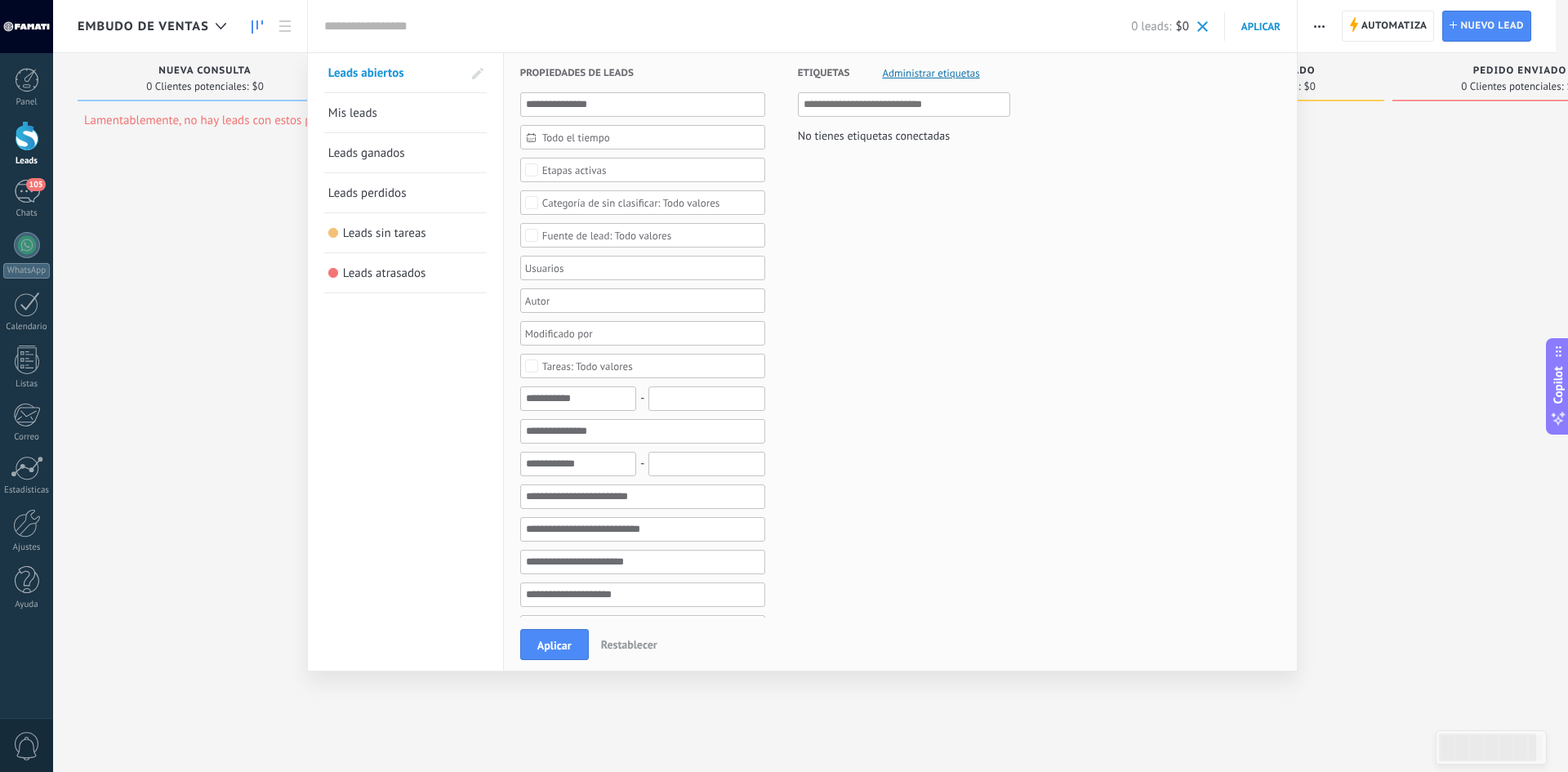
click at [382, 24] on input "text" at bounding box center [728, 26] width 807 height 17
click at [171, 20] on div at bounding box center [784, 386] width 1568 height 772
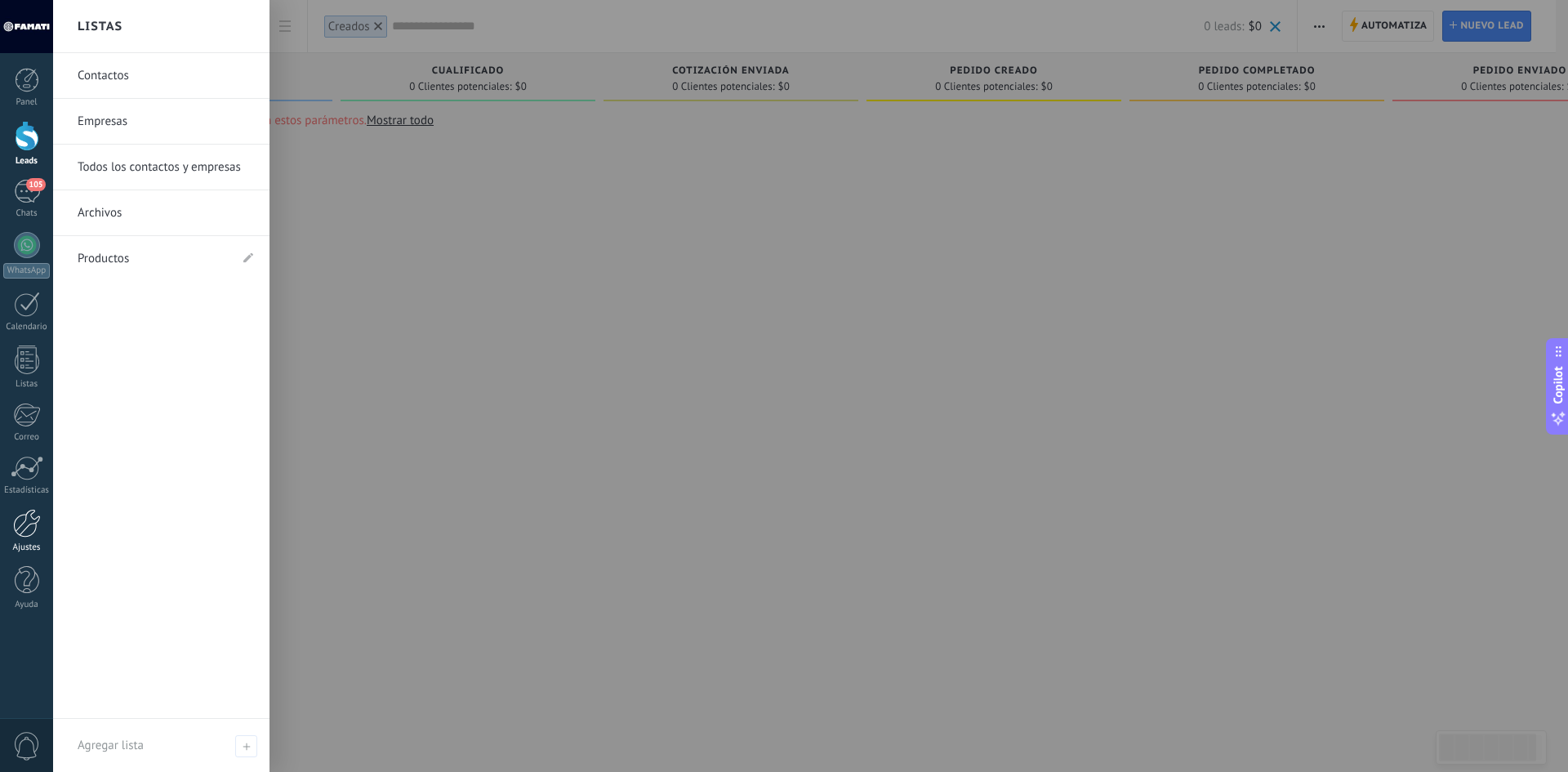
click at [26, 539] on link "Ajustes" at bounding box center [26, 530] width 53 height 44
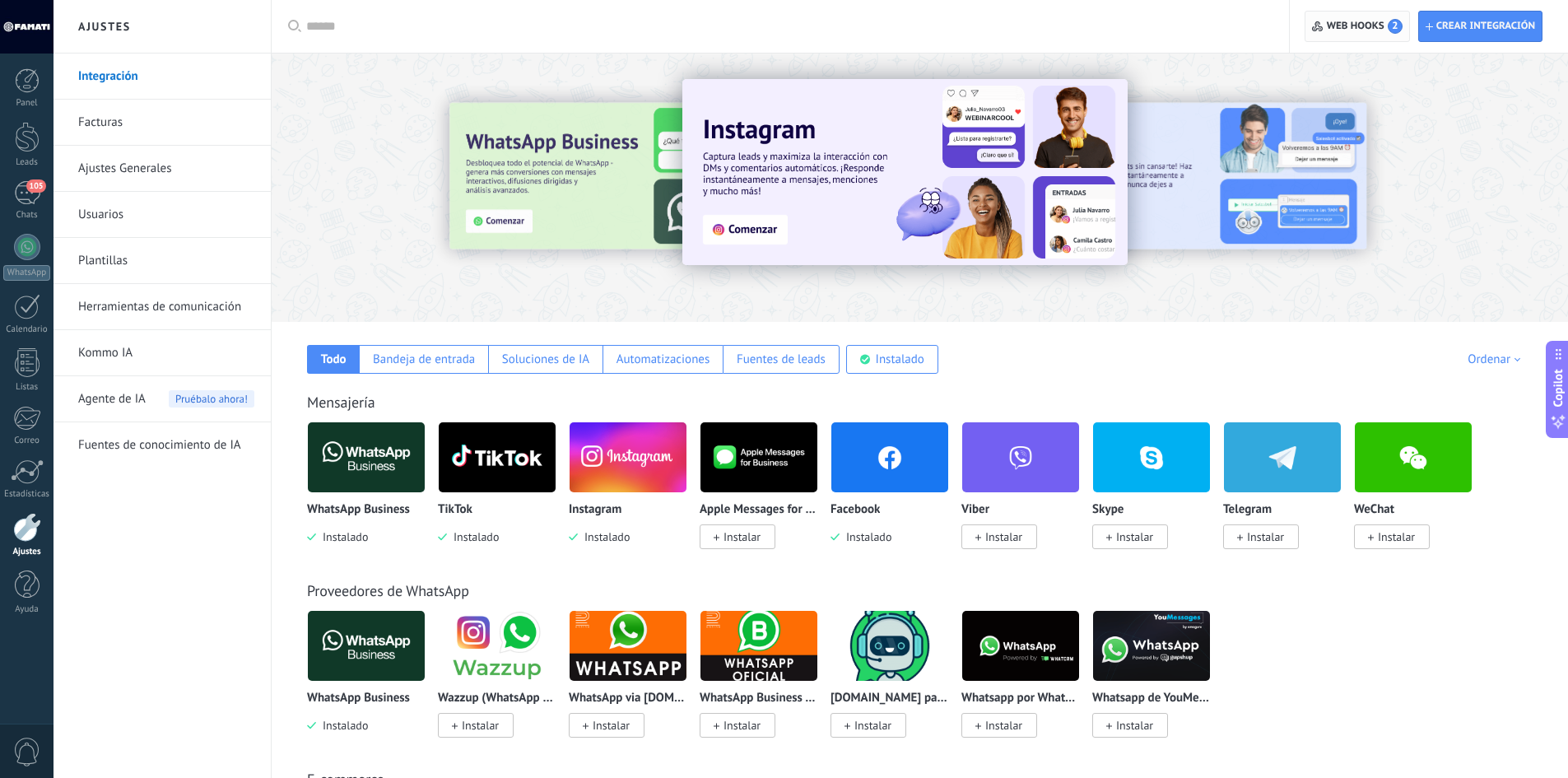
click at [1358, 29] on span "Web hooks 2" at bounding box center [1365, 26] width 76 height 15
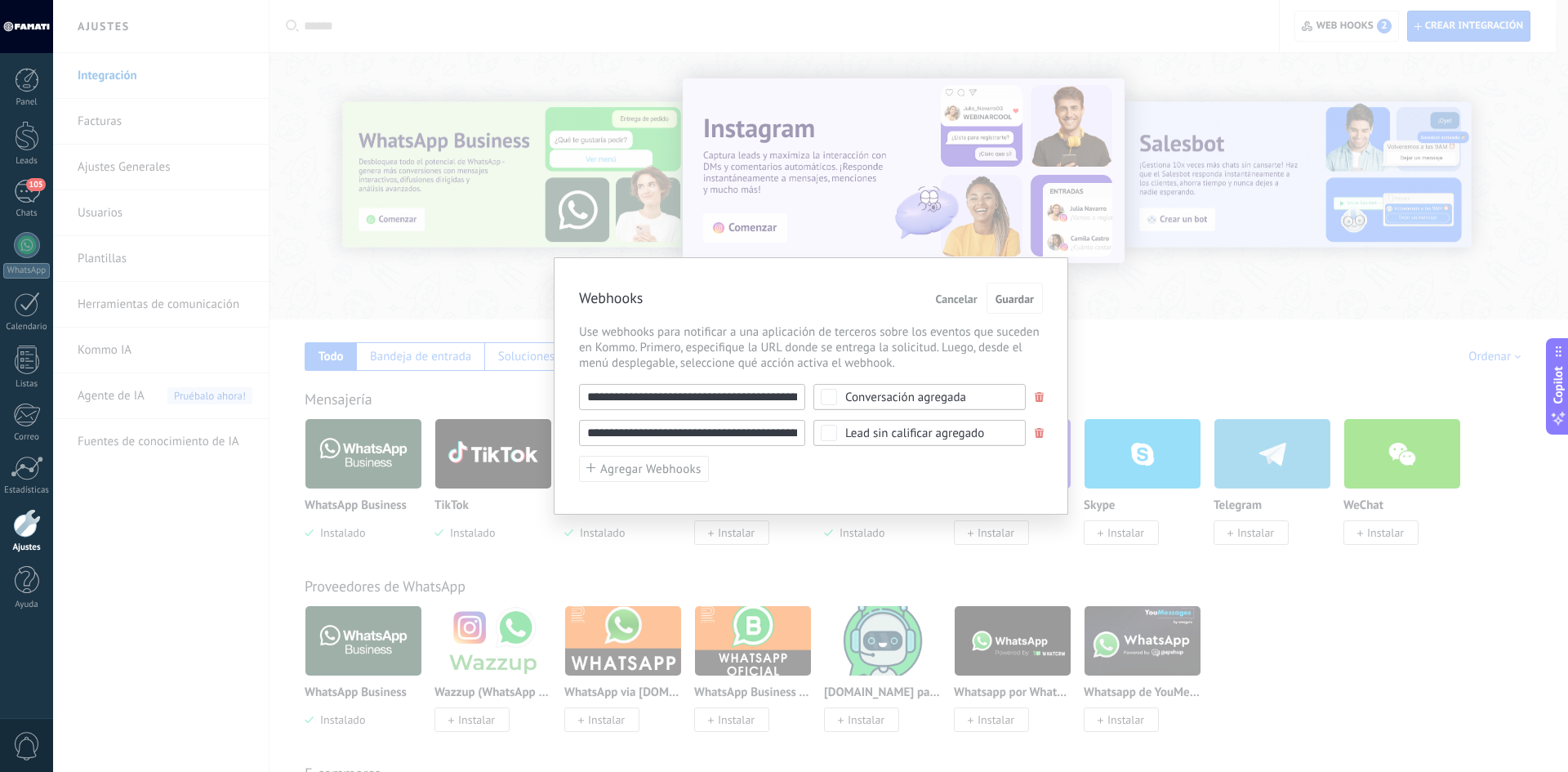
click at [1259, 266] on div "**********" at bounding box center [810, 386] width 1515 height 772
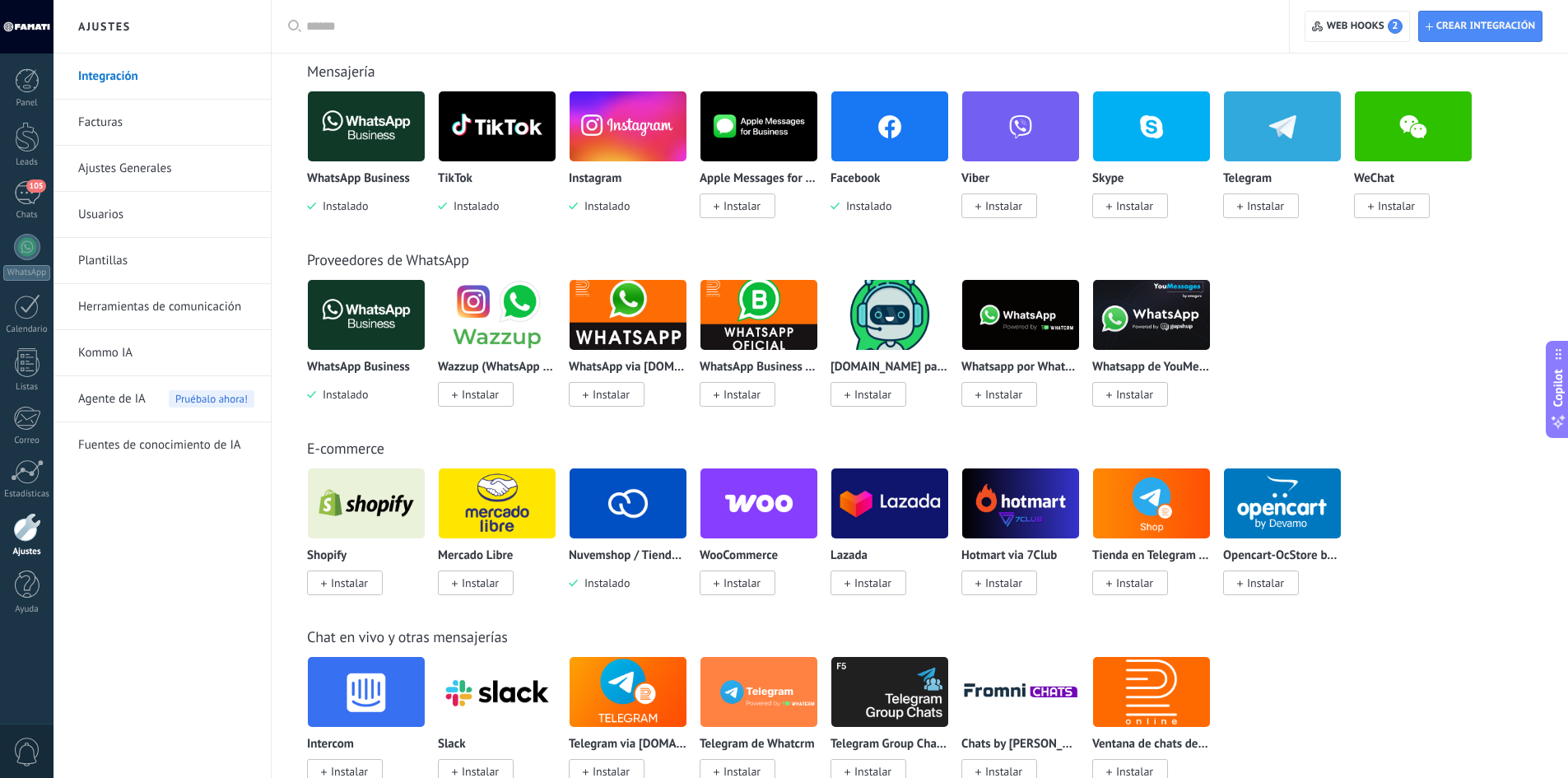
scroll to position [411, 0]
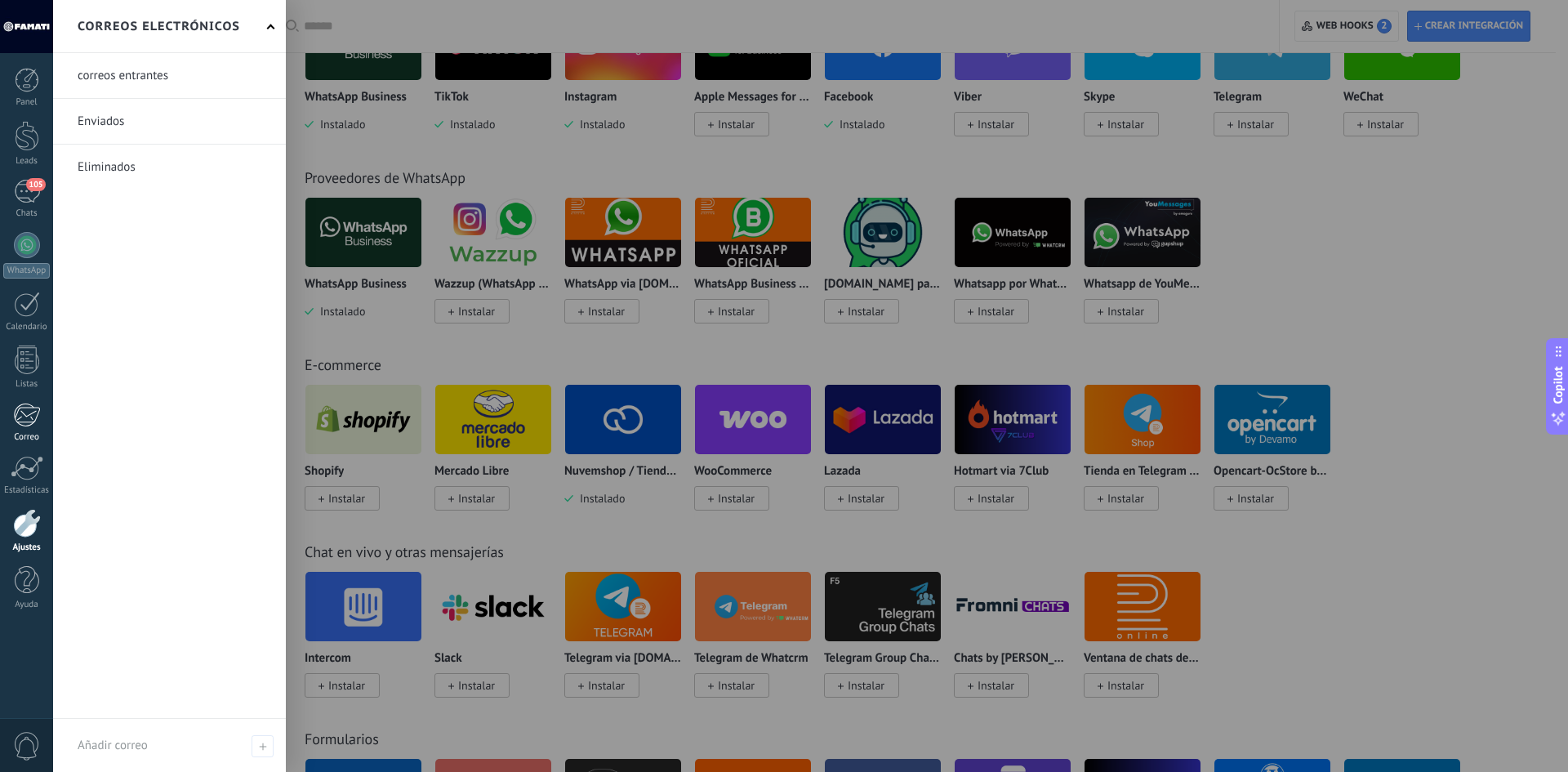
click at [23, 433] on div "Correo" at bounding box center [27, 437] width 47 height 10
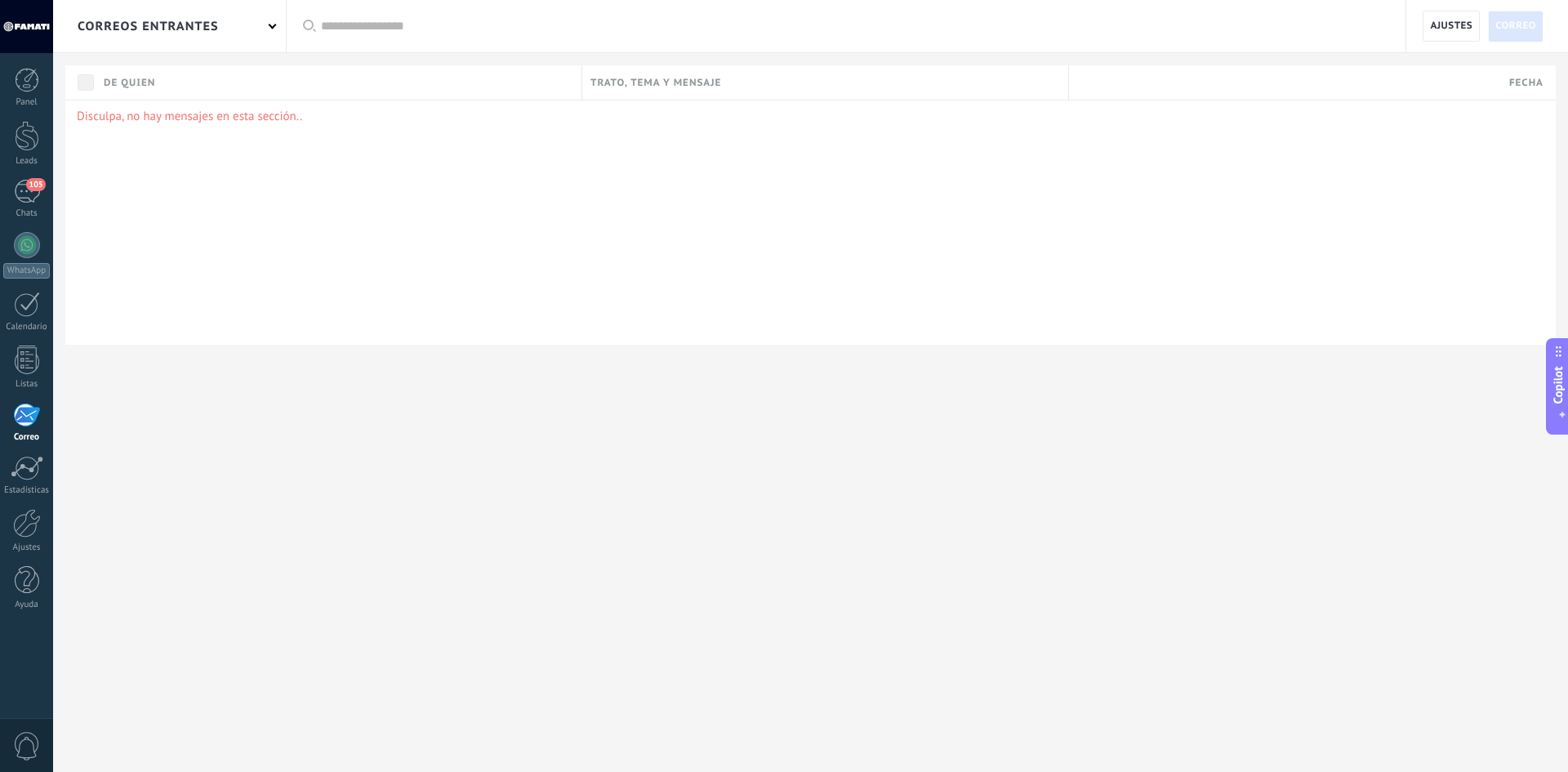
click at [197, 20] on div "correos entrantes" at bounding box center [148, 26] width 141 height 52
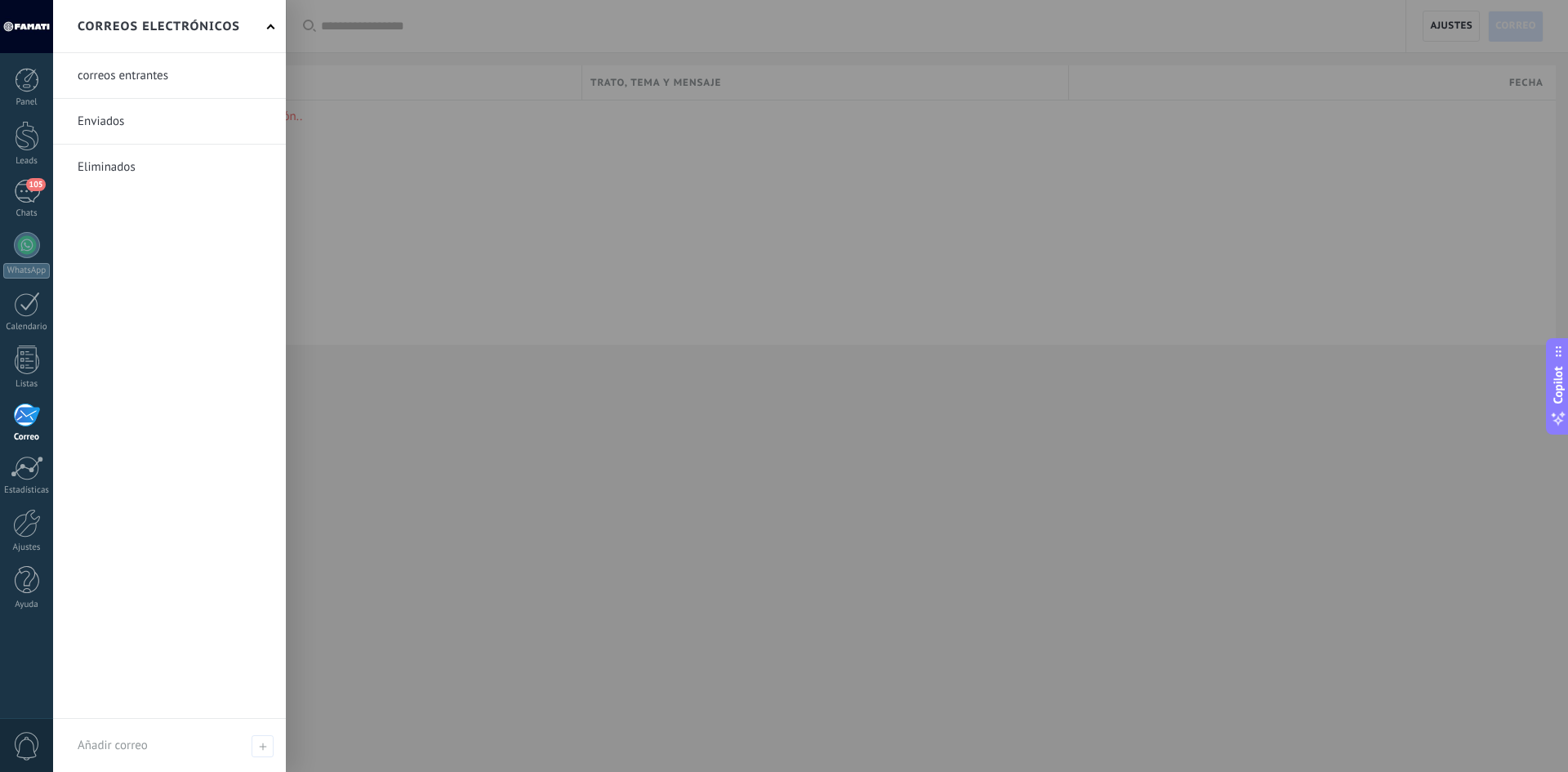
click at [1002, 174] on div at bounding box center [837, 386] width 1568 height 772
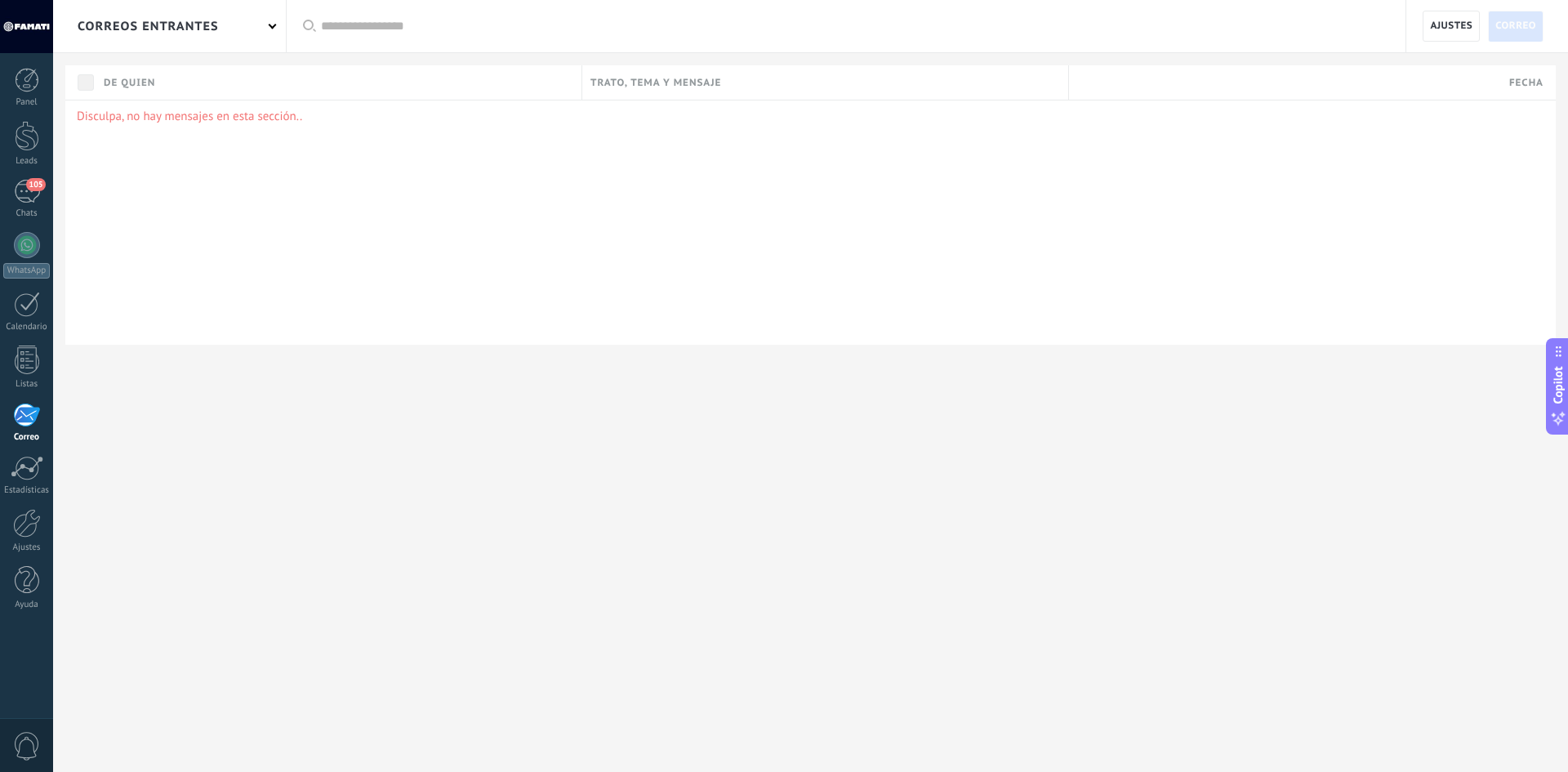
click at [1514, 33] on span "Correo" at bounding box center [1516, 26] width 41 height 30
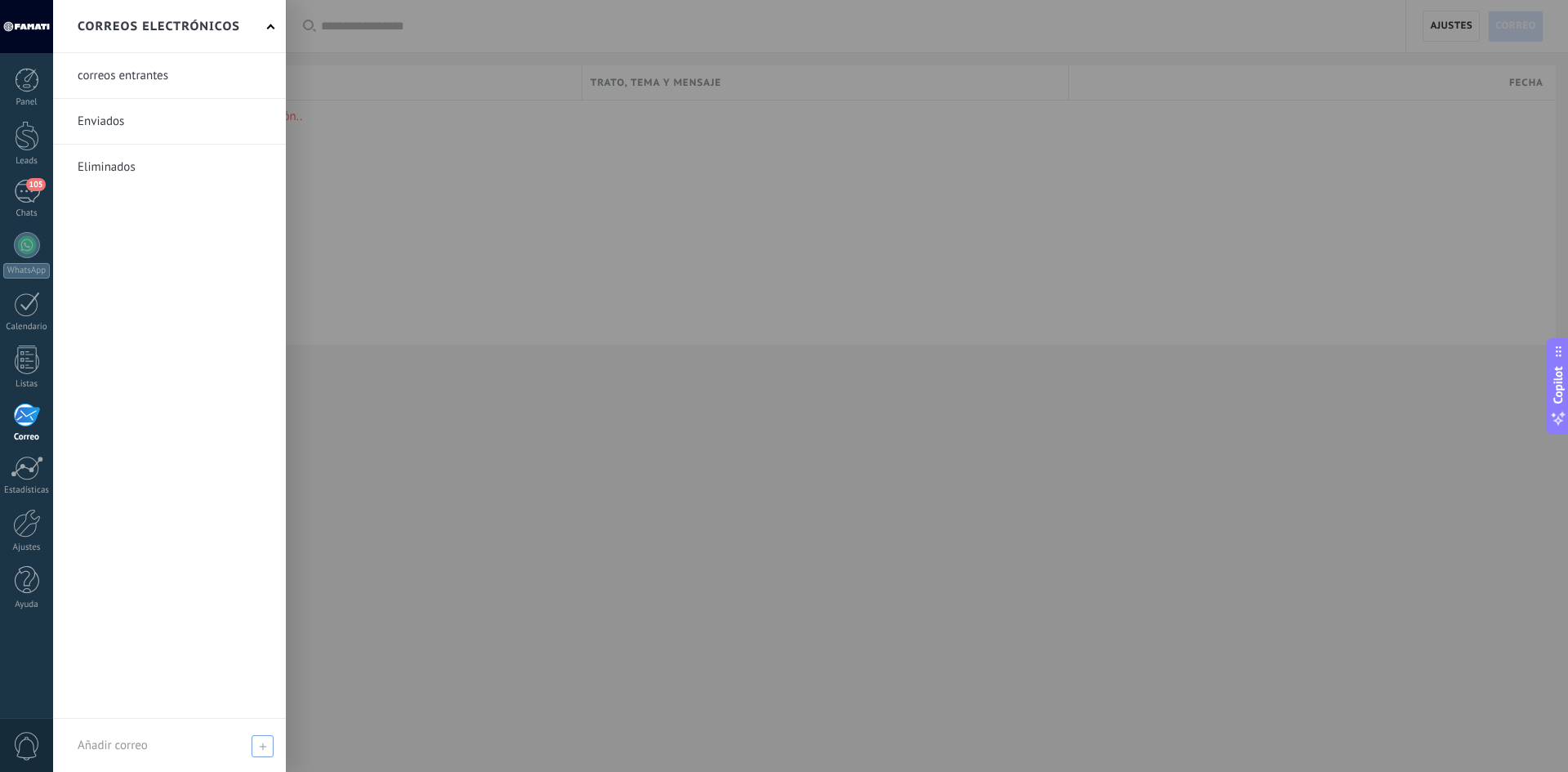
click at [188, 747] on div "Añadir correo" at bounding box center [169, 745] width 233 height 53
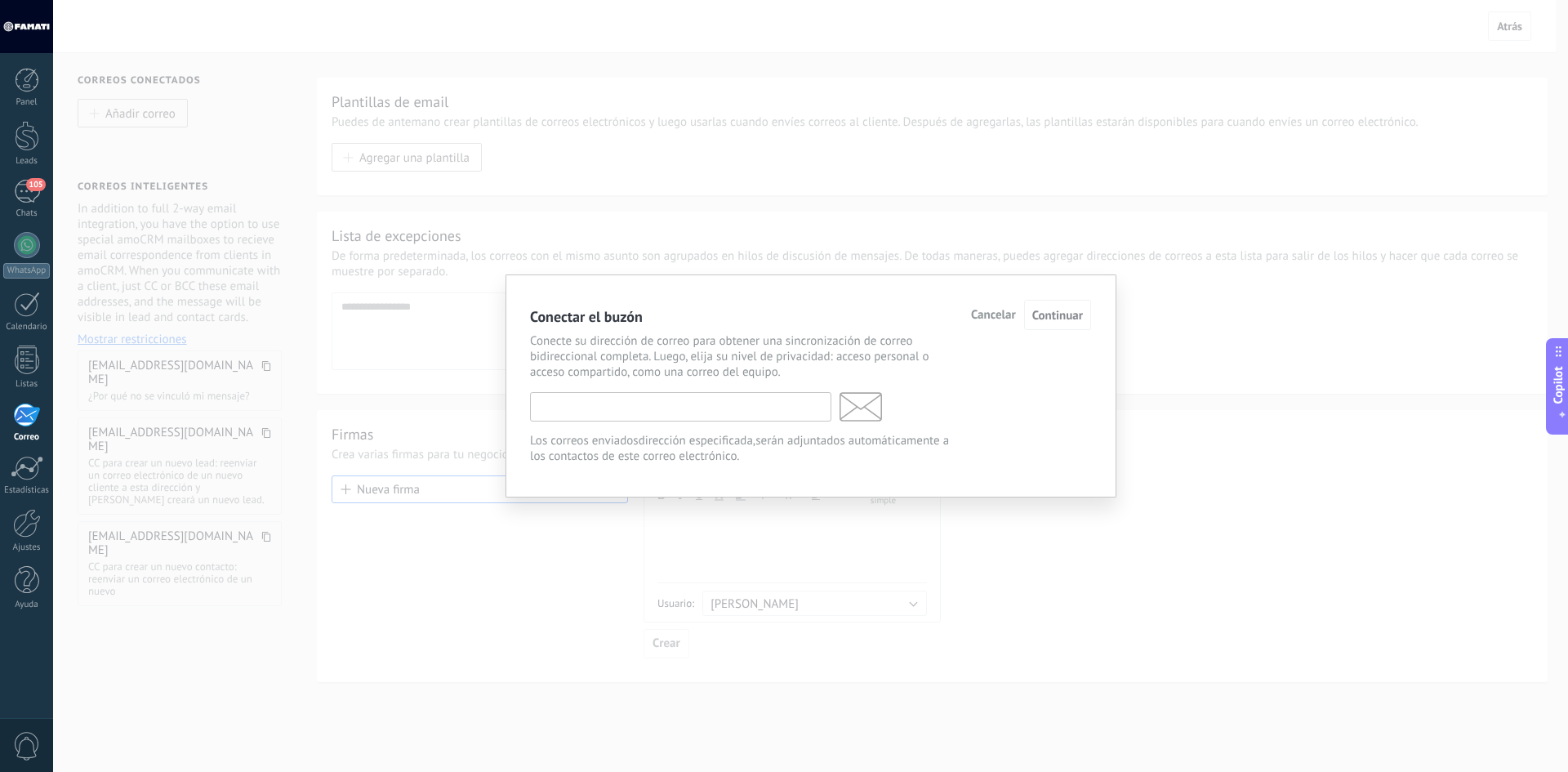
click at [658, 416] on input "text" at bounding box center [681, 407] width 301 height 30
paste input "**********"
drag, startPoint x: 702, startPoint y: 407, endPoint x: 401, endPoint y: 411, distance: 301.0
click at [409, 412] on div "**********" at bounding box center [810, 386] width 1515 height 772
type input "*"
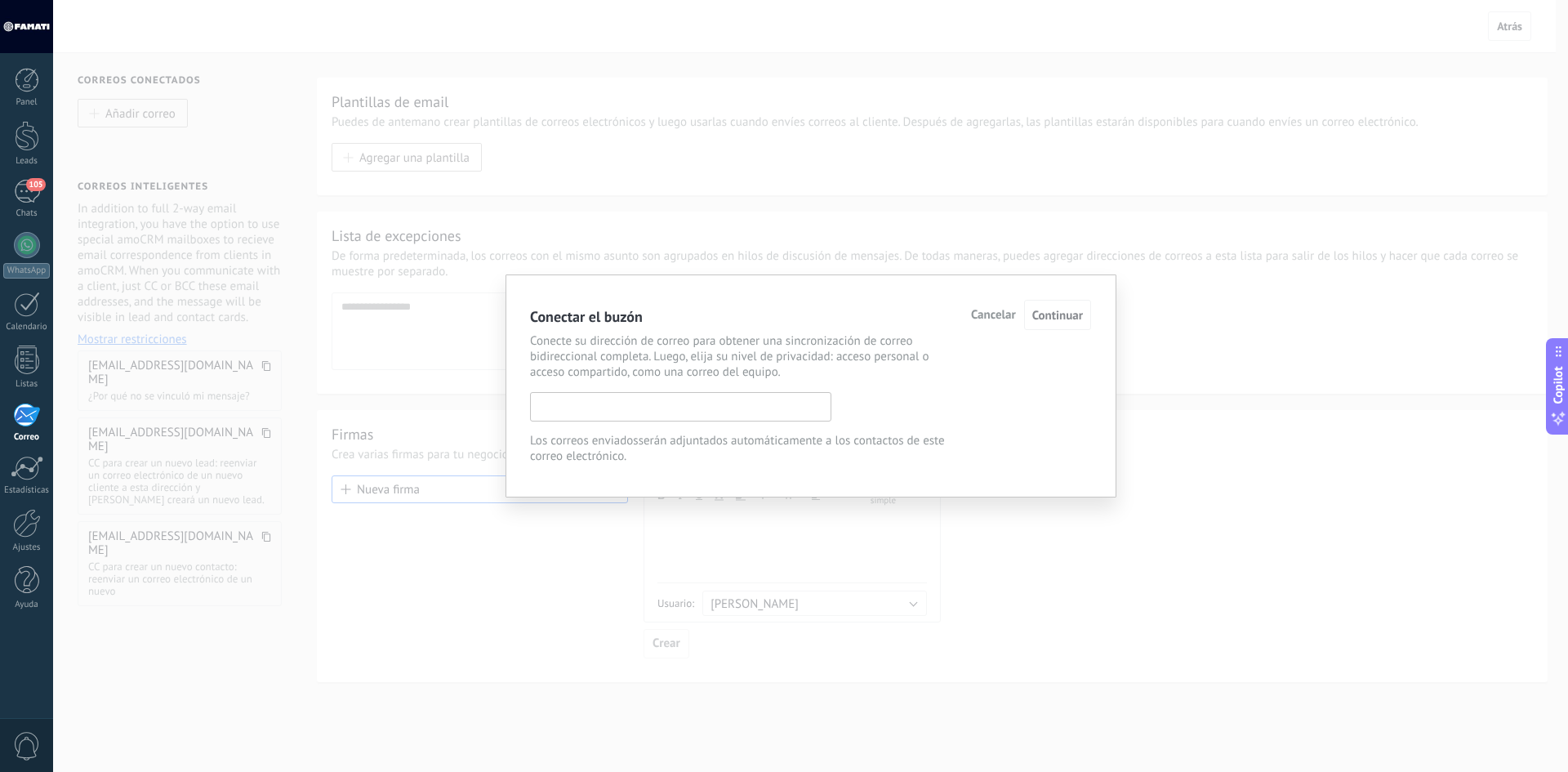
click at [654, 414] on input "text" at bounding box center [681, 407] width 301 height 30
paste input "**********"
type input "**********"
click at [888, 373] on p "Conecte su dirección de correo para obtener una sincronización de correo bidire…" at bounding box center [745, 356] width 431 height 47
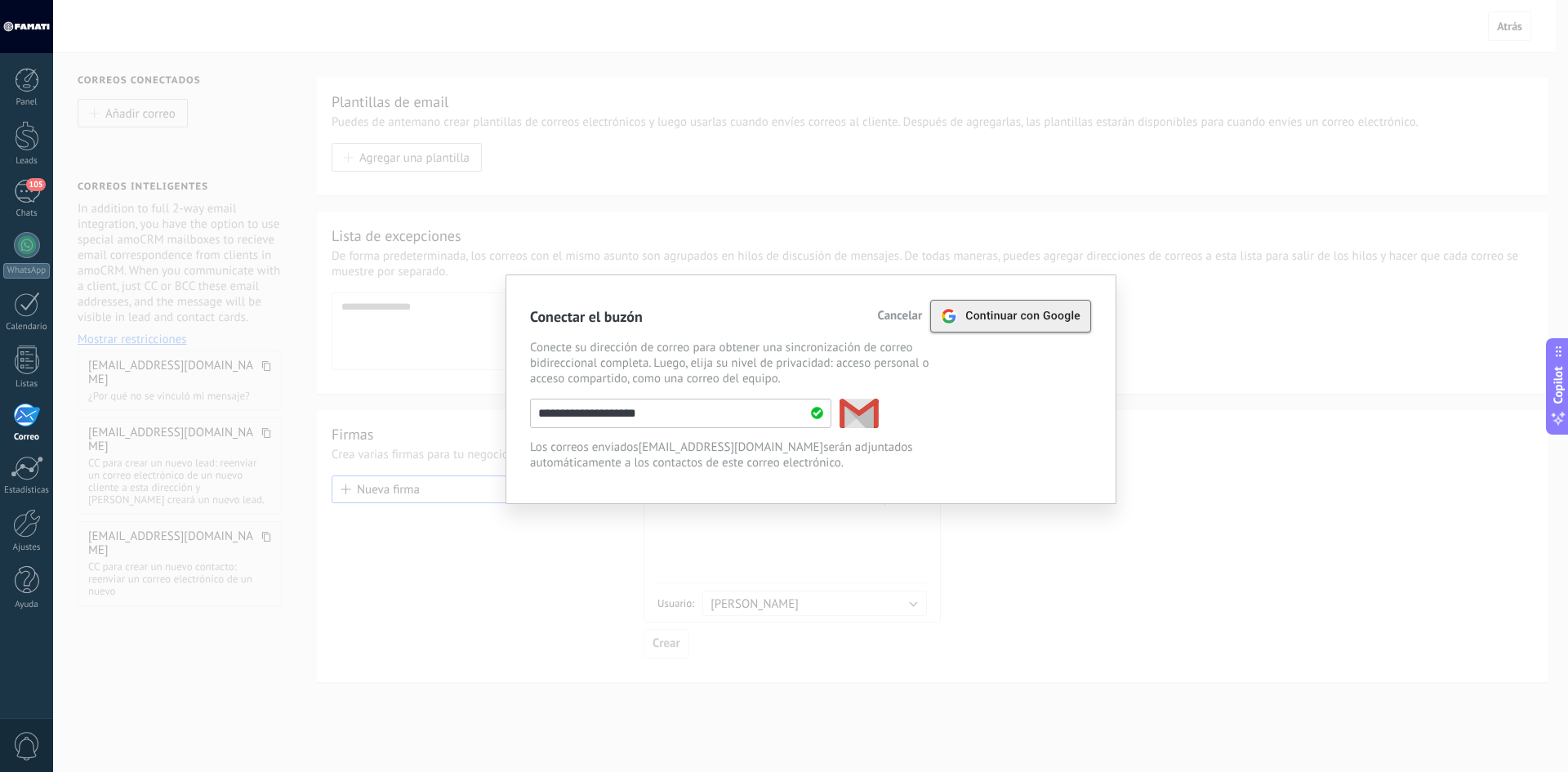
click at [1043, 321] on span "Continuar con Google" at bounding box center [1023, 316] width 115 height 13
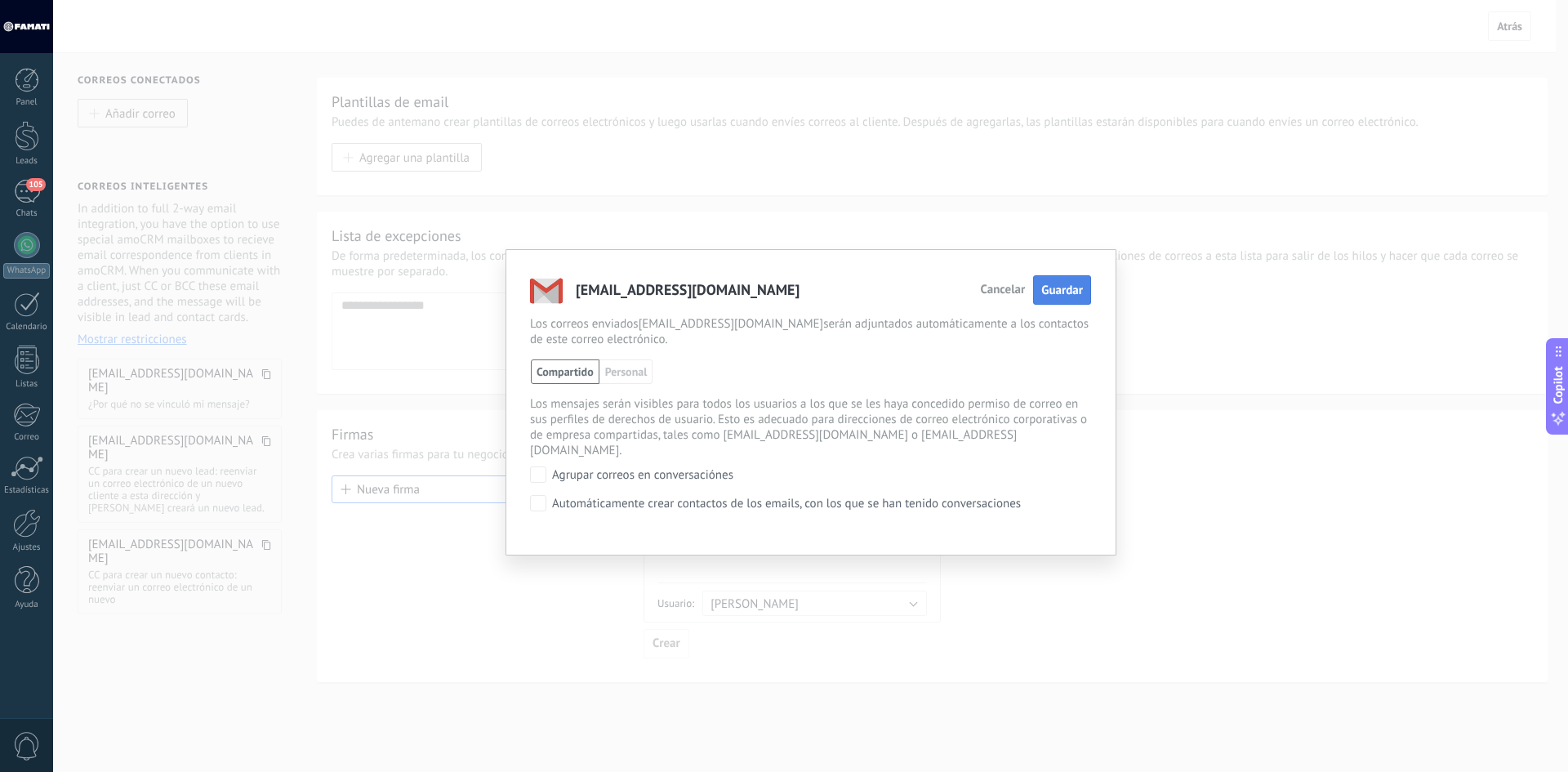
click at [1067, 294] on span "Guardar" at bounding box center [1062, 290] width 42 height 16
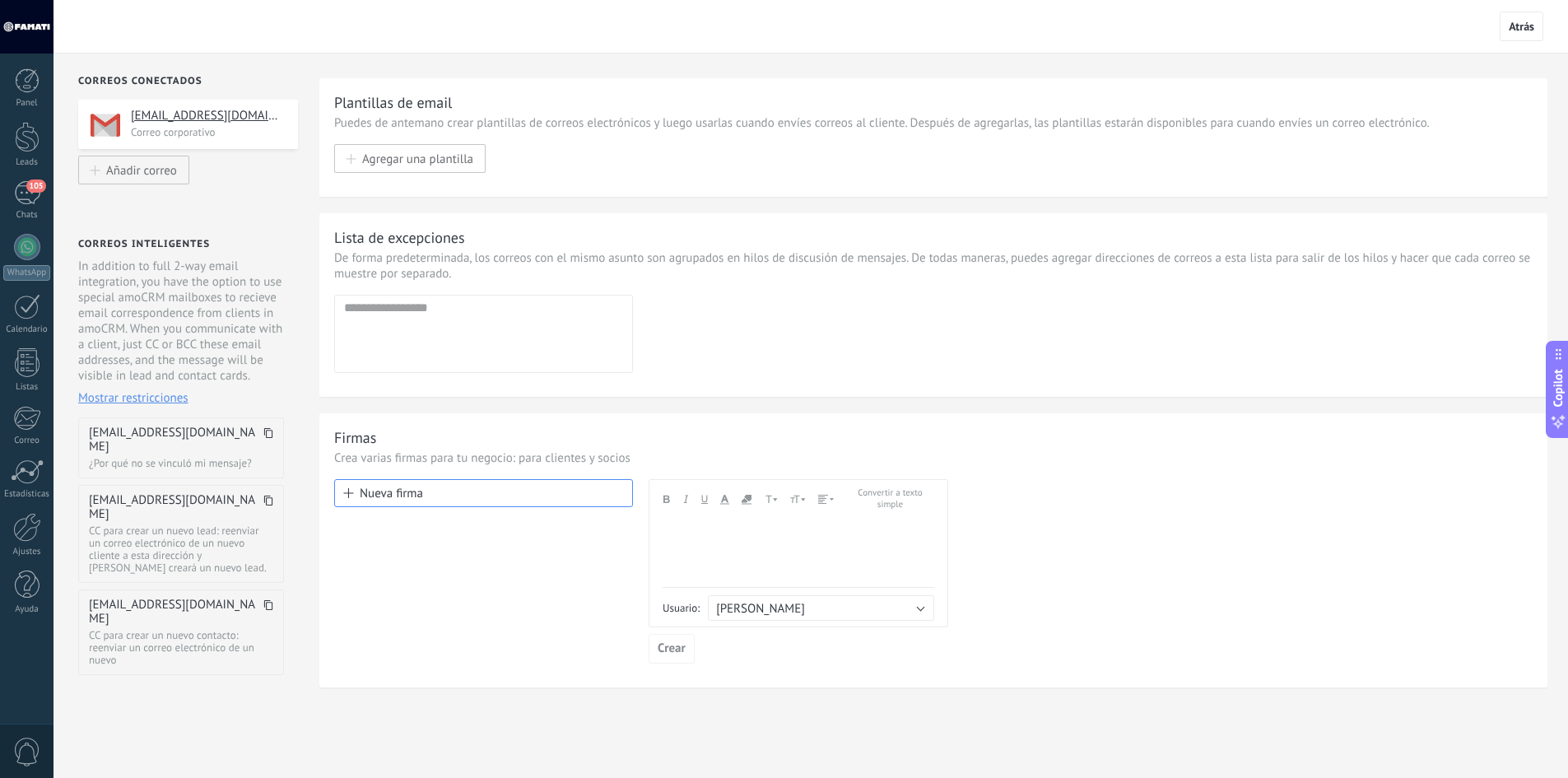
click at [527, 581] on div "Nueva firma" at bounding box center [484, 571] width 299 height 185
